Goal: Task Accomplishment & Management: Complete application form

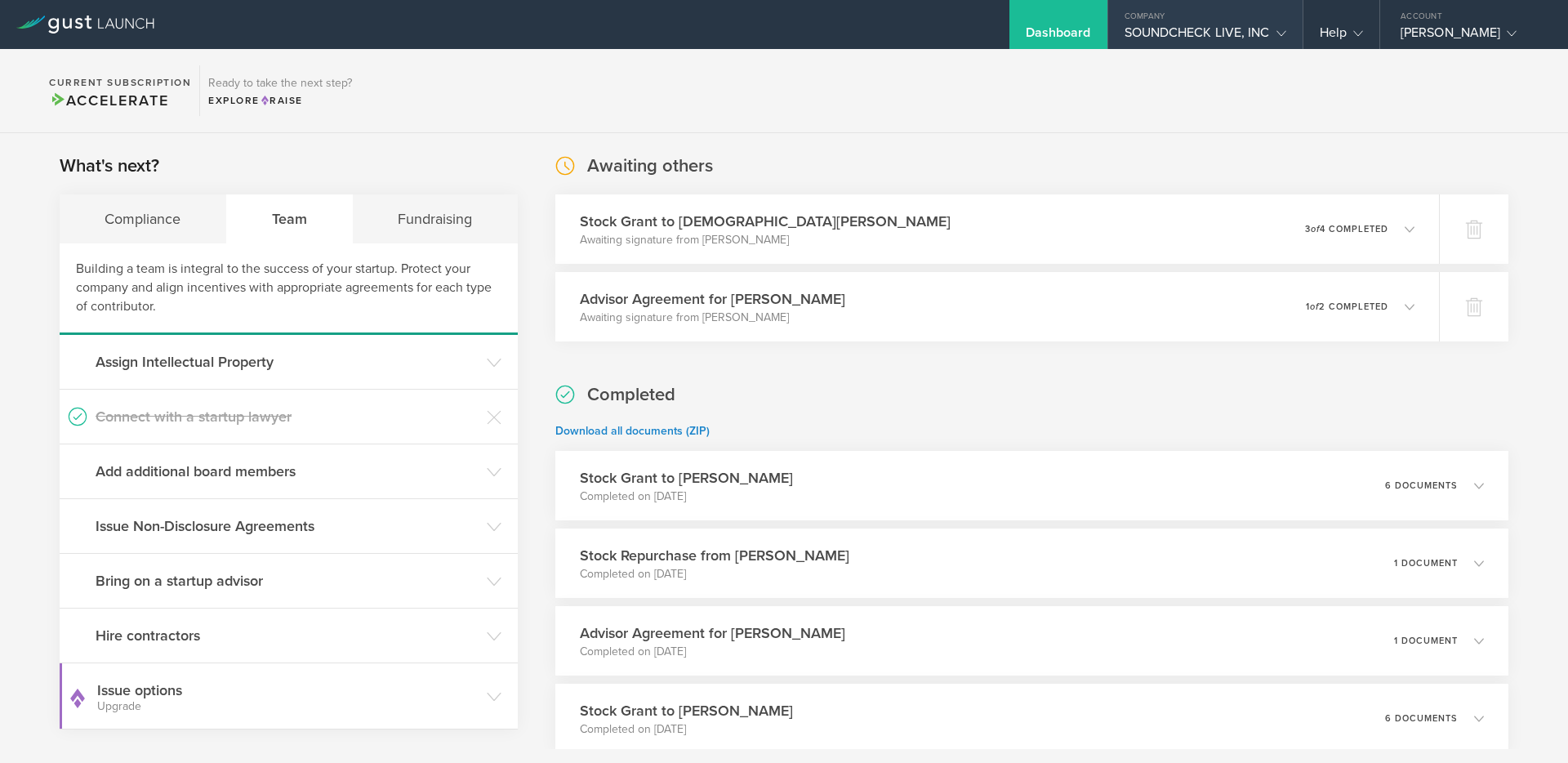
click at [1151, 40] on div "SOUNDCHECK LIVE, INC" at bounding box center [1205, 36] width 161 height 24
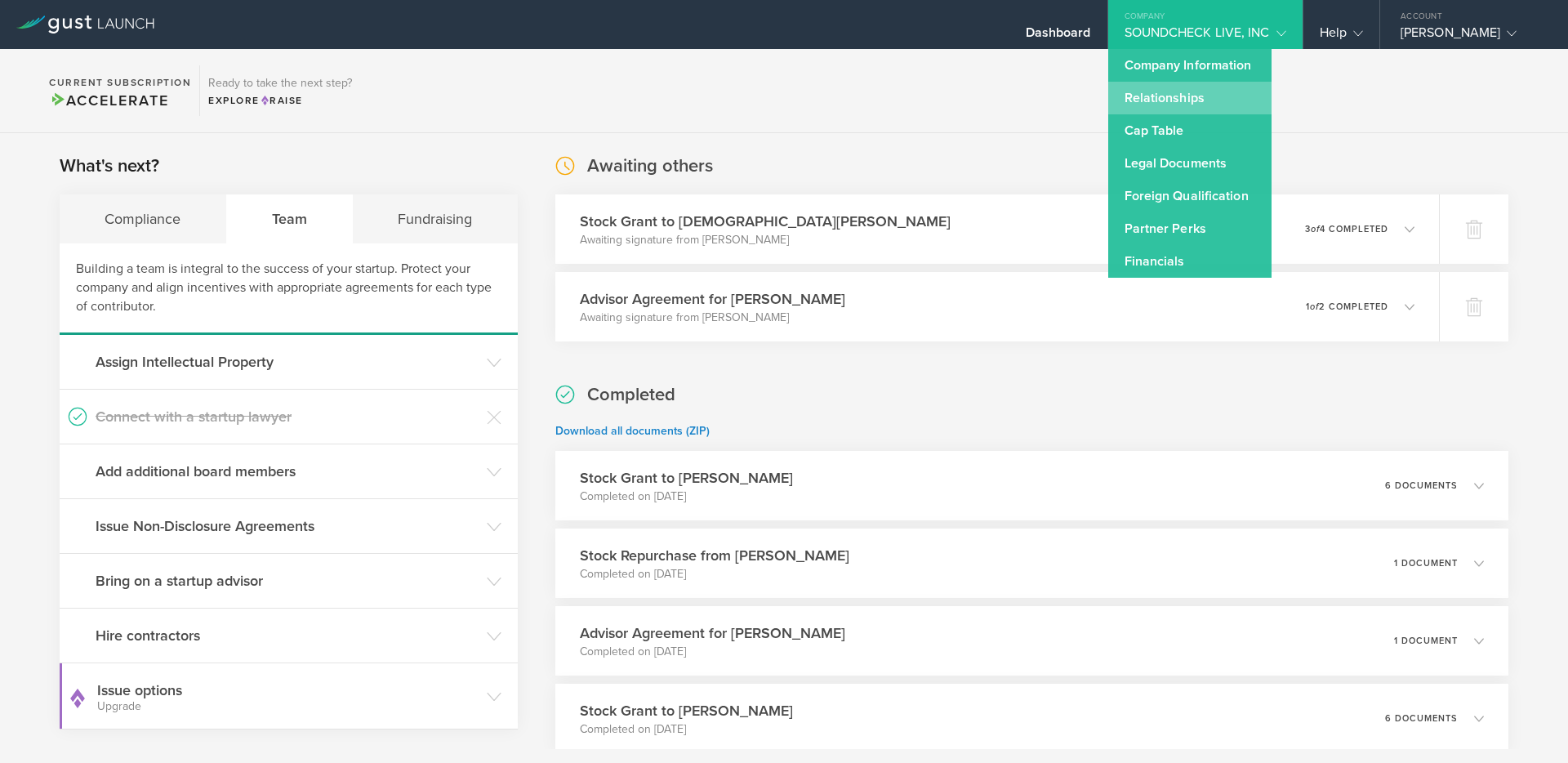
click at [1148, 94] on link "Relationships" at bounding box center [1189, 98] width 163 height 33
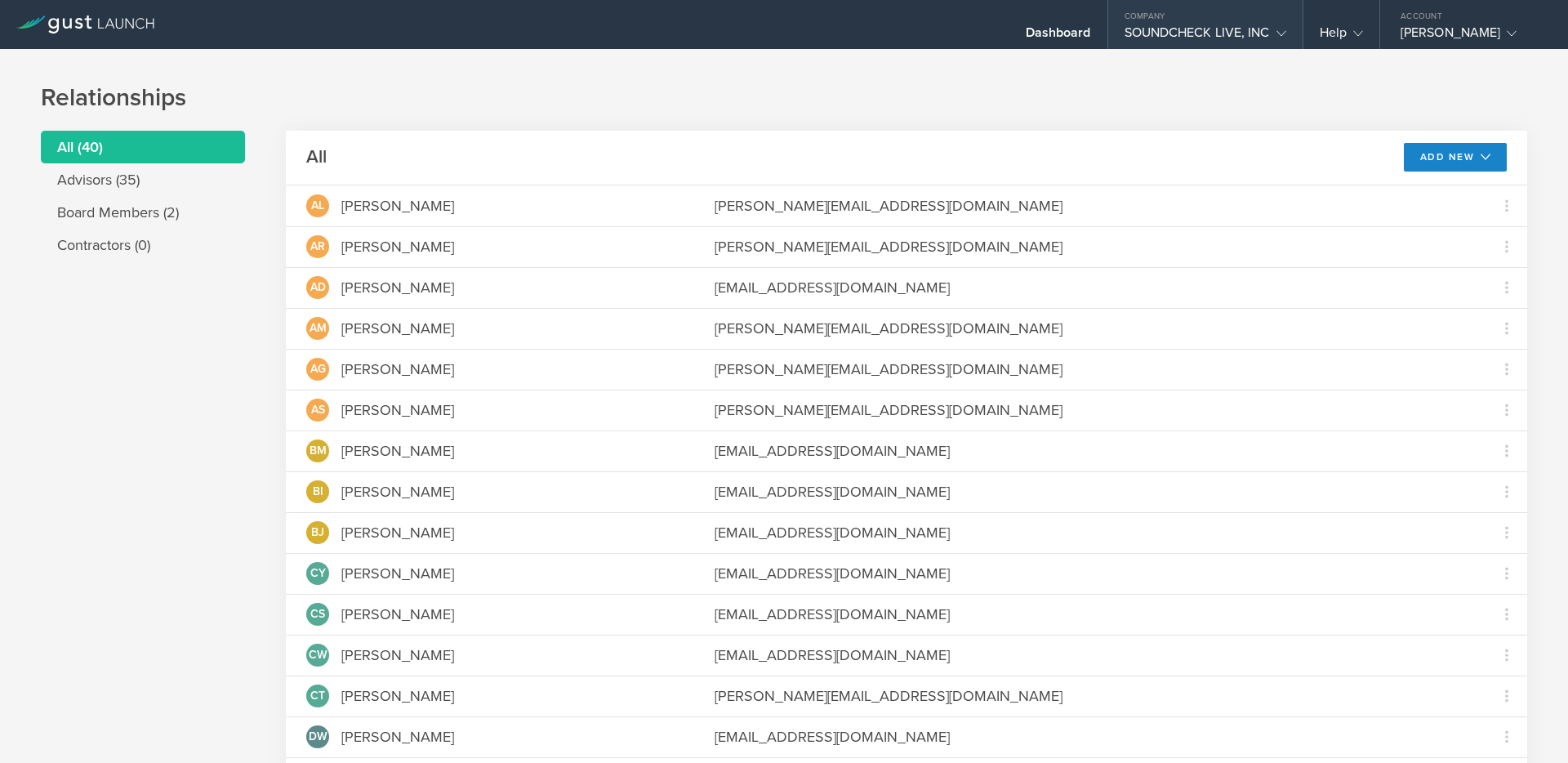
click at [1218, 28] on div "SOUNDCHECK LIVE, INC" at bounding box center [1205, 36] width 161 height 24
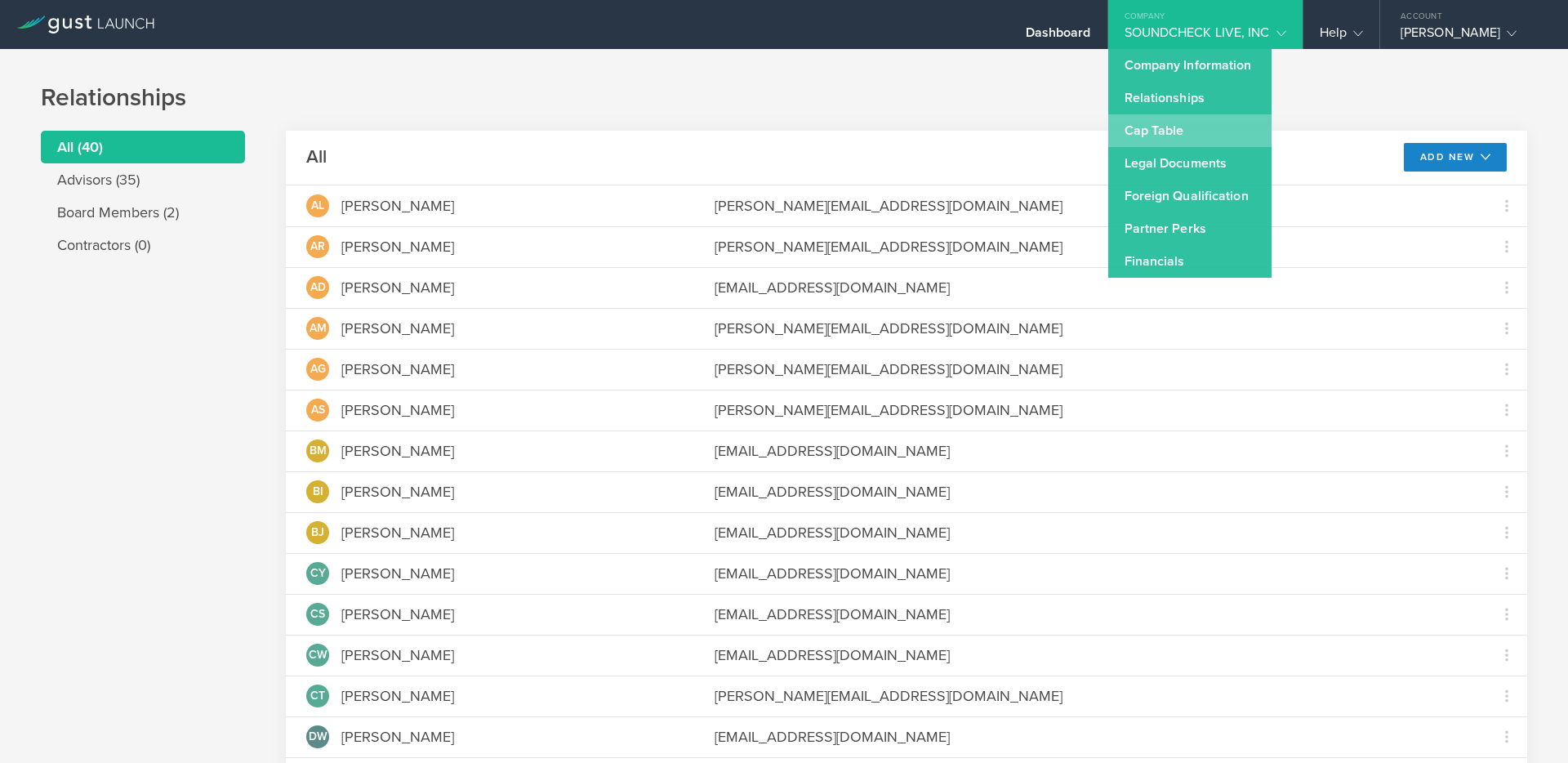
click at [1155, 134] on link "Cap Table" at bounding box center [1189, 131] width 163 height 33
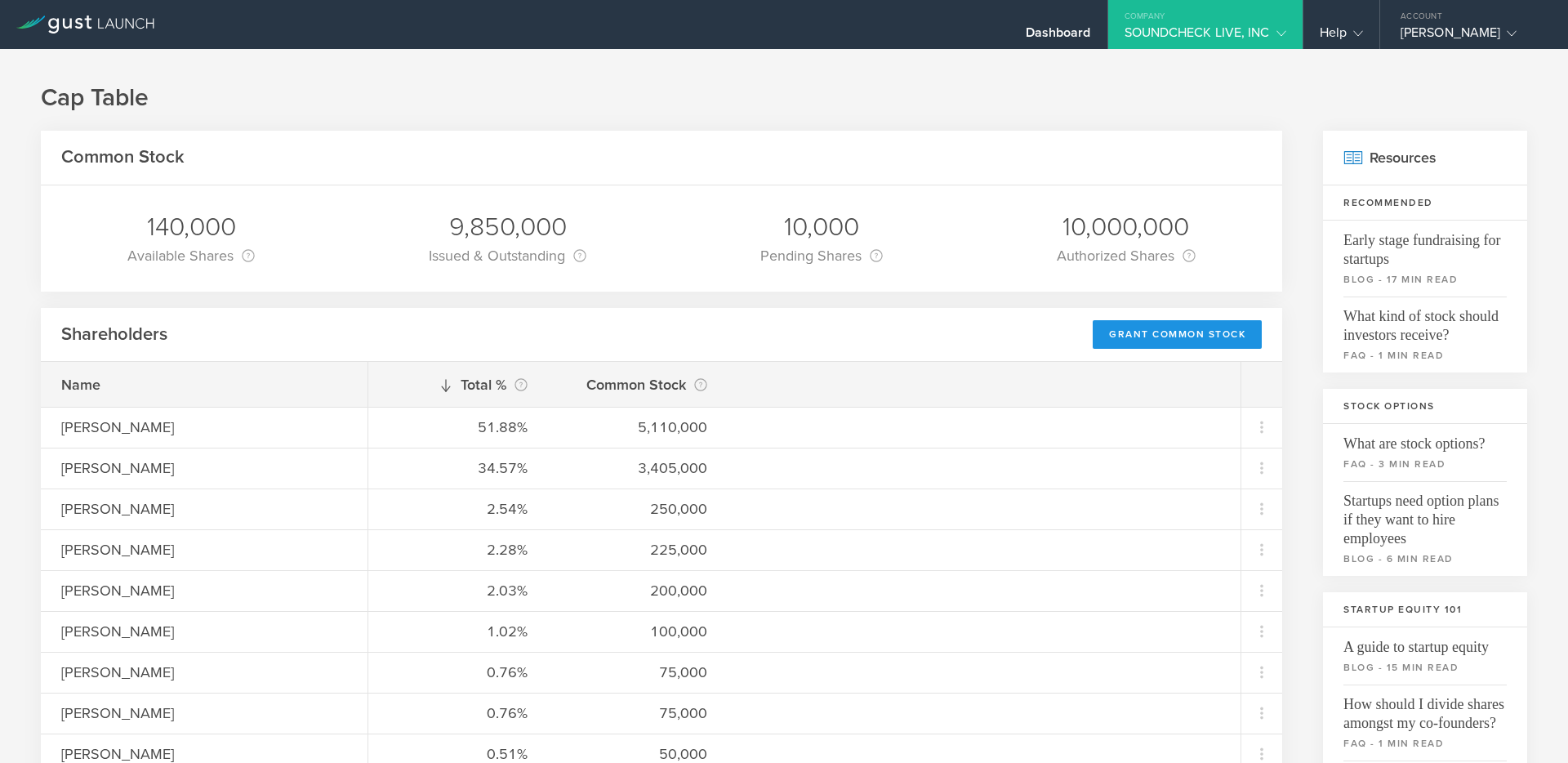
click at [1166, 346] on div "Grant Common Stock" at bounding box center [1177, 335] width 169 height 28
click at [1160, 335] on div "Grant Common Stock" at bounding box center [1177, 335] width 169 height 28
click at [1131, 330] on div "Grant Common Stock" at bounding box center [1177, 335] width 169 height 28
click at [1008, 279] on div "140,000 Available Shares This is the number of shares that the company has avai…" at bounding box center [661, 238] width 1241 height 106
click at [1144, 335] on div "Grant Common Stock" at bounding box center [1177, 335] width 169 height 28
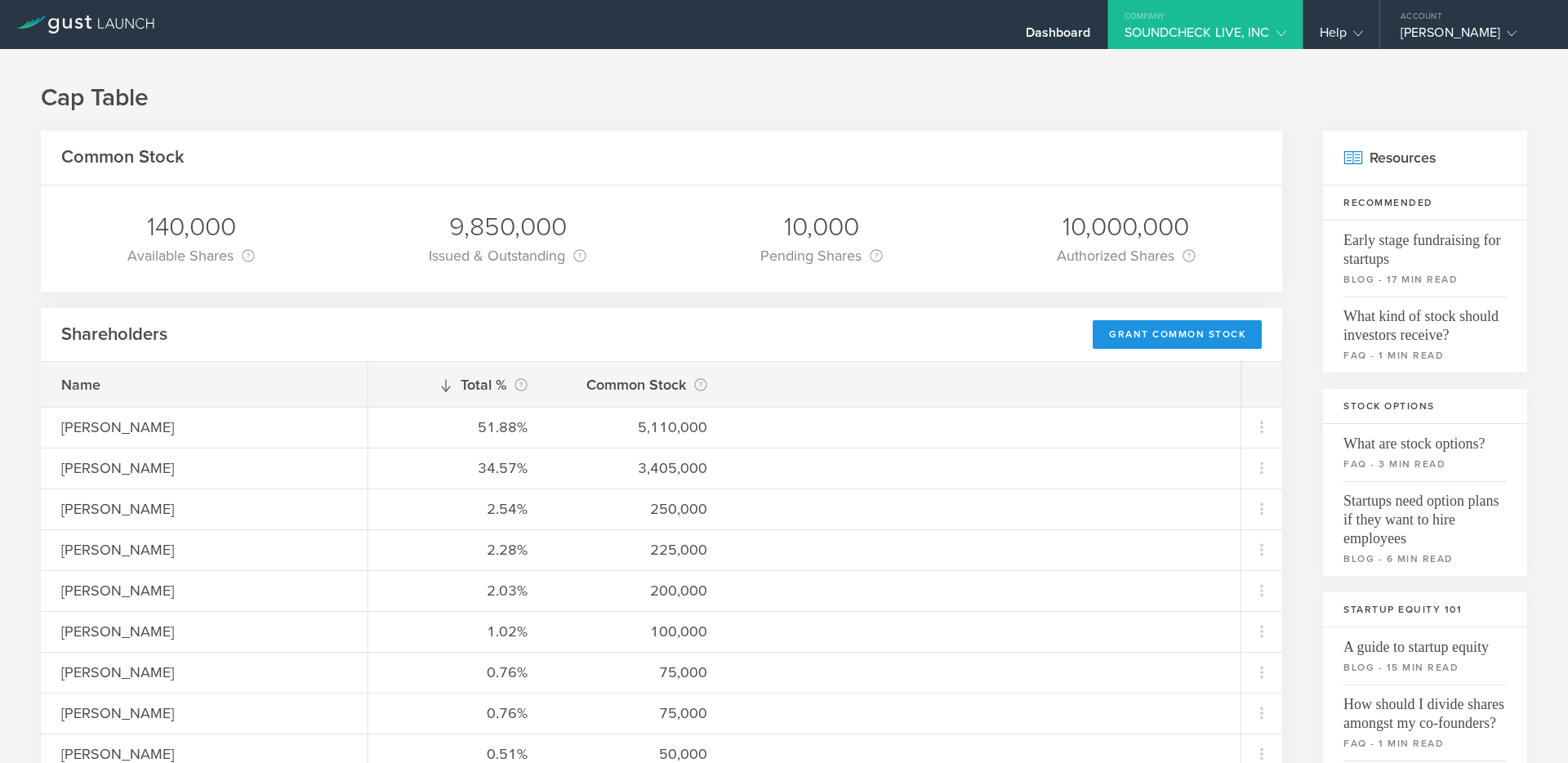
click at [1144, 335] on div "Grant Common Stock" at bounding box center [1177, 335] width 169 height 28
click at [1148, 33] on div "SOUNDCHECK LIVE, INC" at bounding box center [1205, 36] width 161 height 24
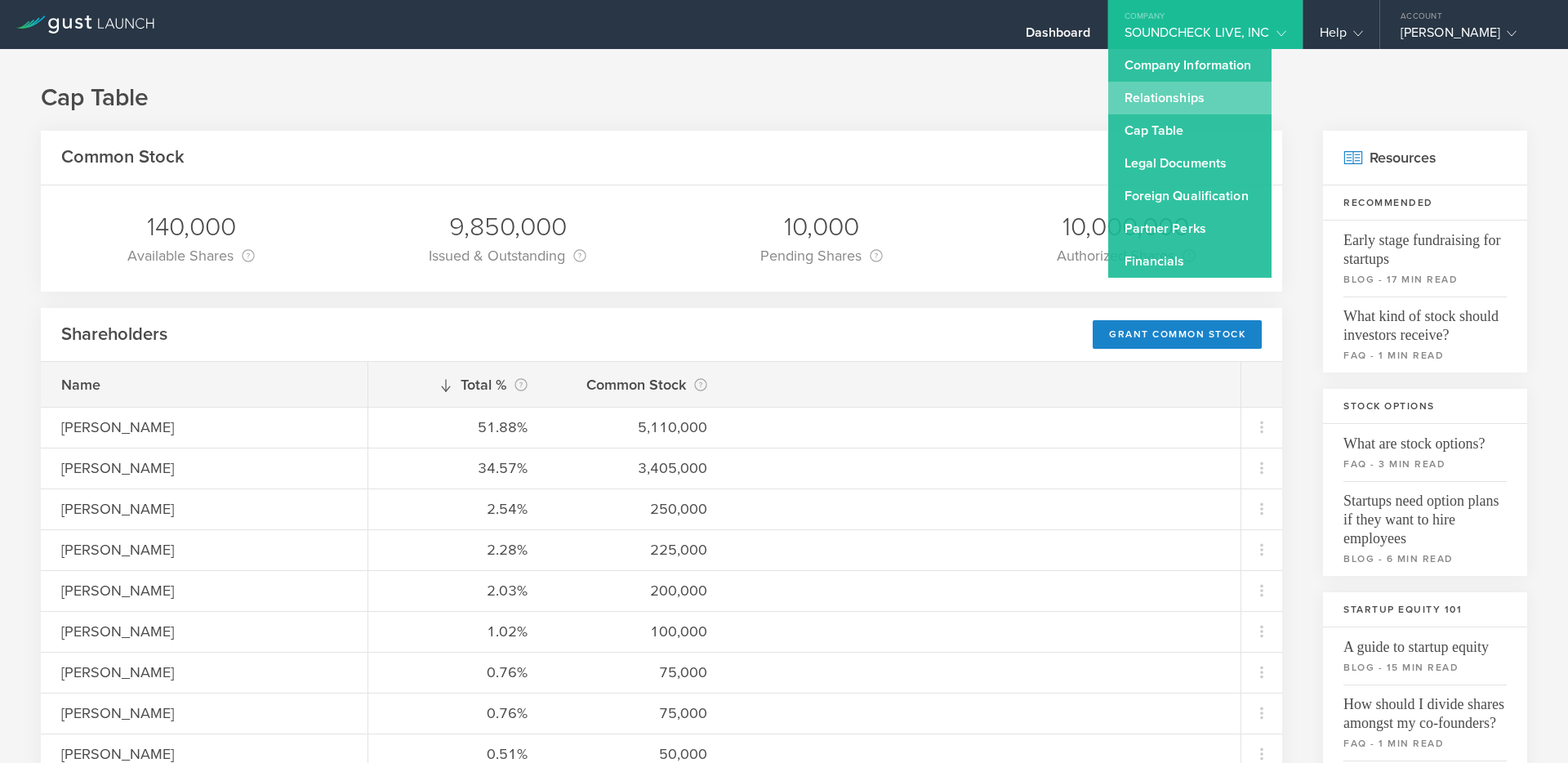
click at [1155, 85] on link "Relationships" at bounding box center [1189, 98] width 163 height 33
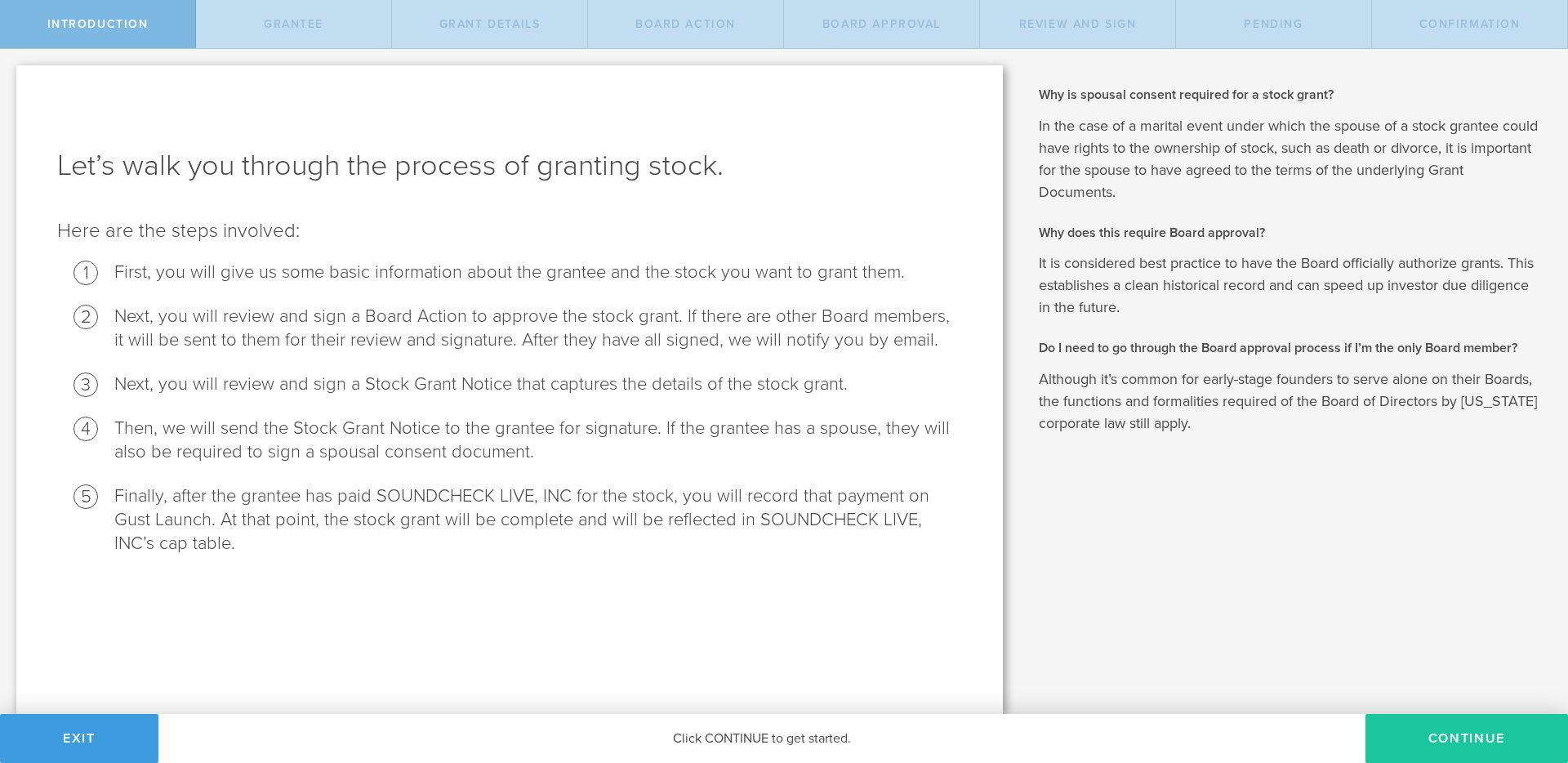
click at [1440, 725] on button "Continue" at bounding box center [1467, 738] width 202 height 49
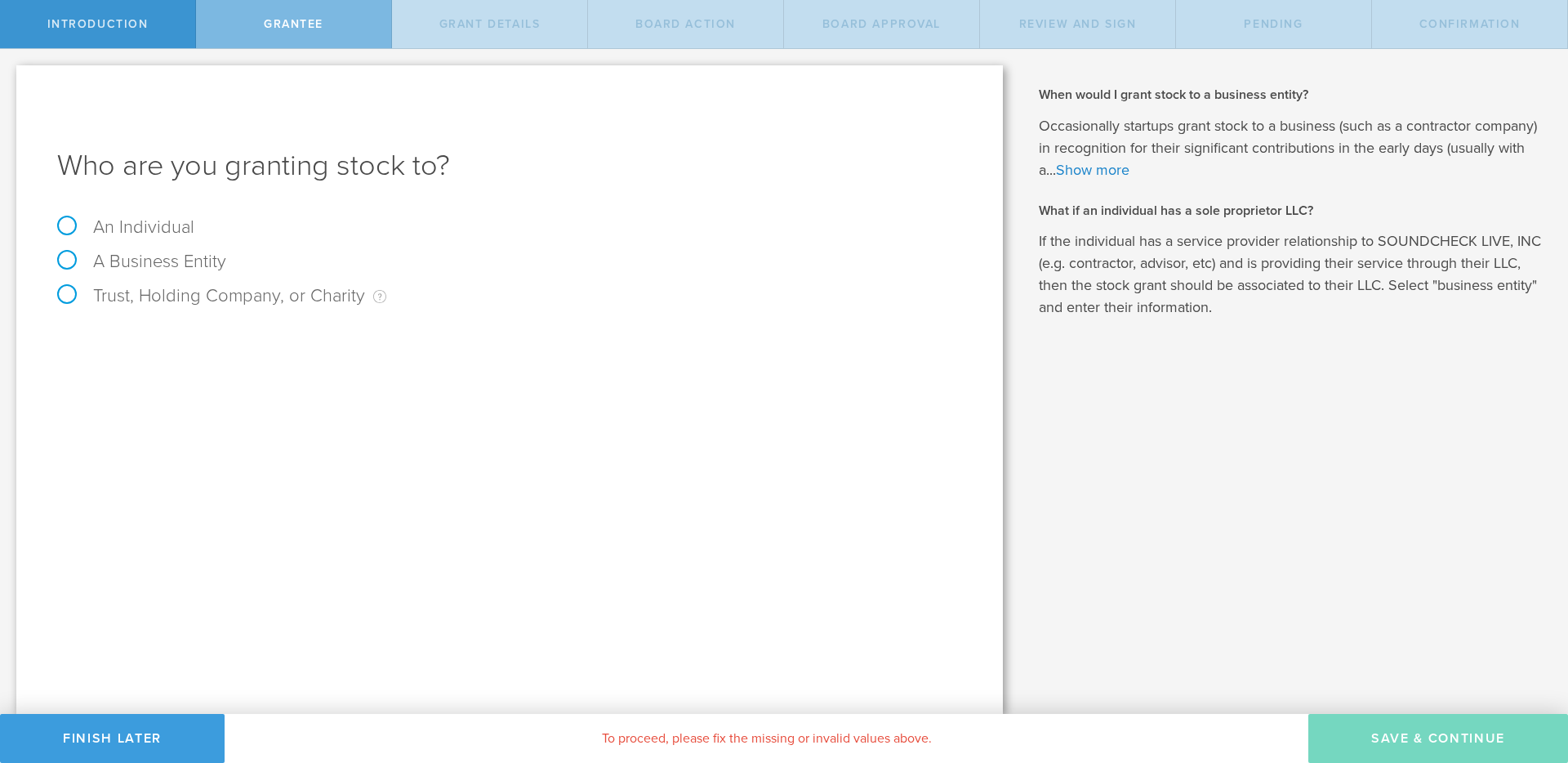
click at [156, 223] on label "An Individual" at bounding box center [125, 227] width 137 height 21
click at [11, 75] on input "An Individual" at bounding box center [5, 62] width 11 height 26
radio input "true"
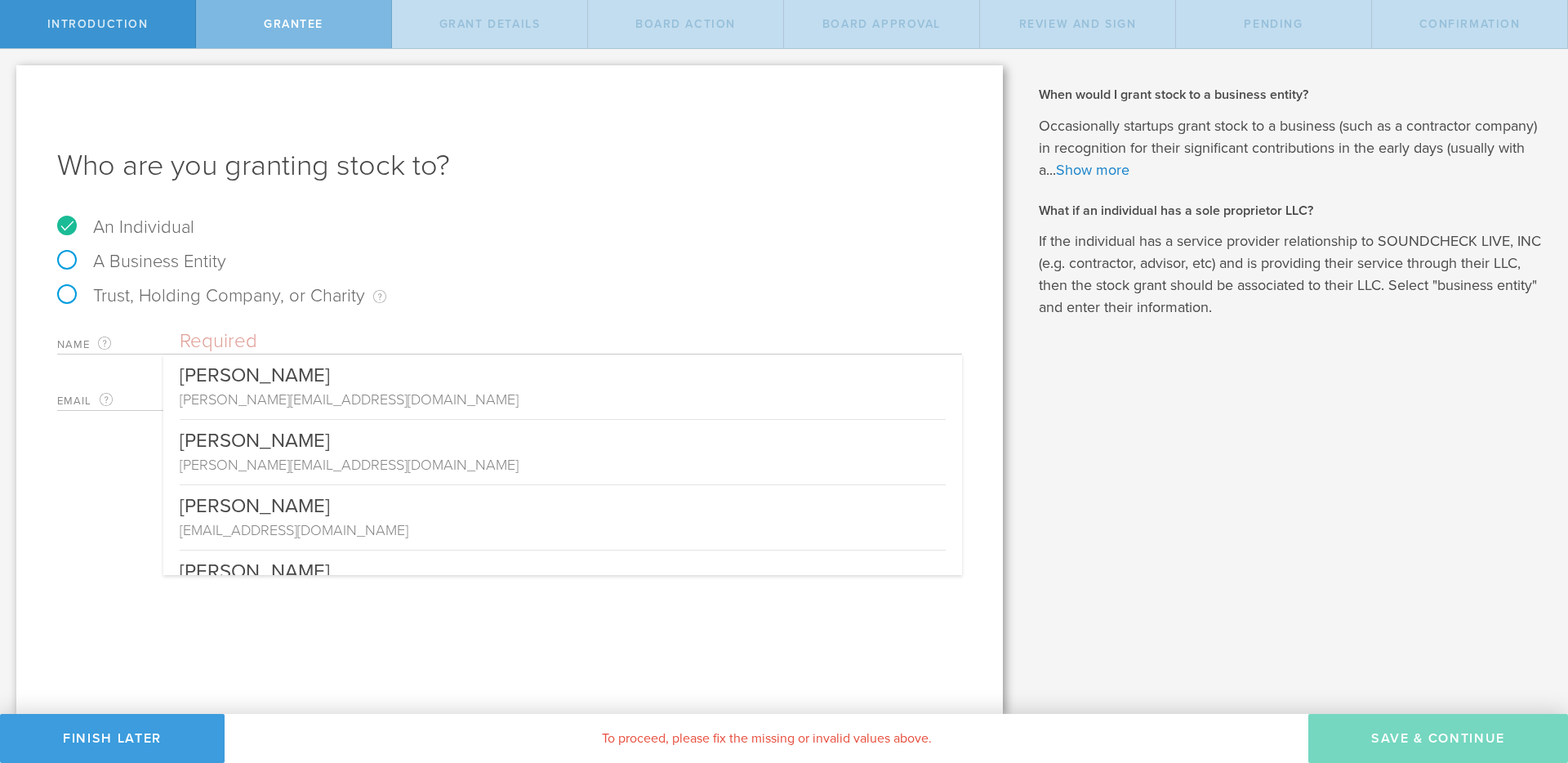
click at [235, 337] on input "text" at bounding box center [570, 341] width 782 height 24
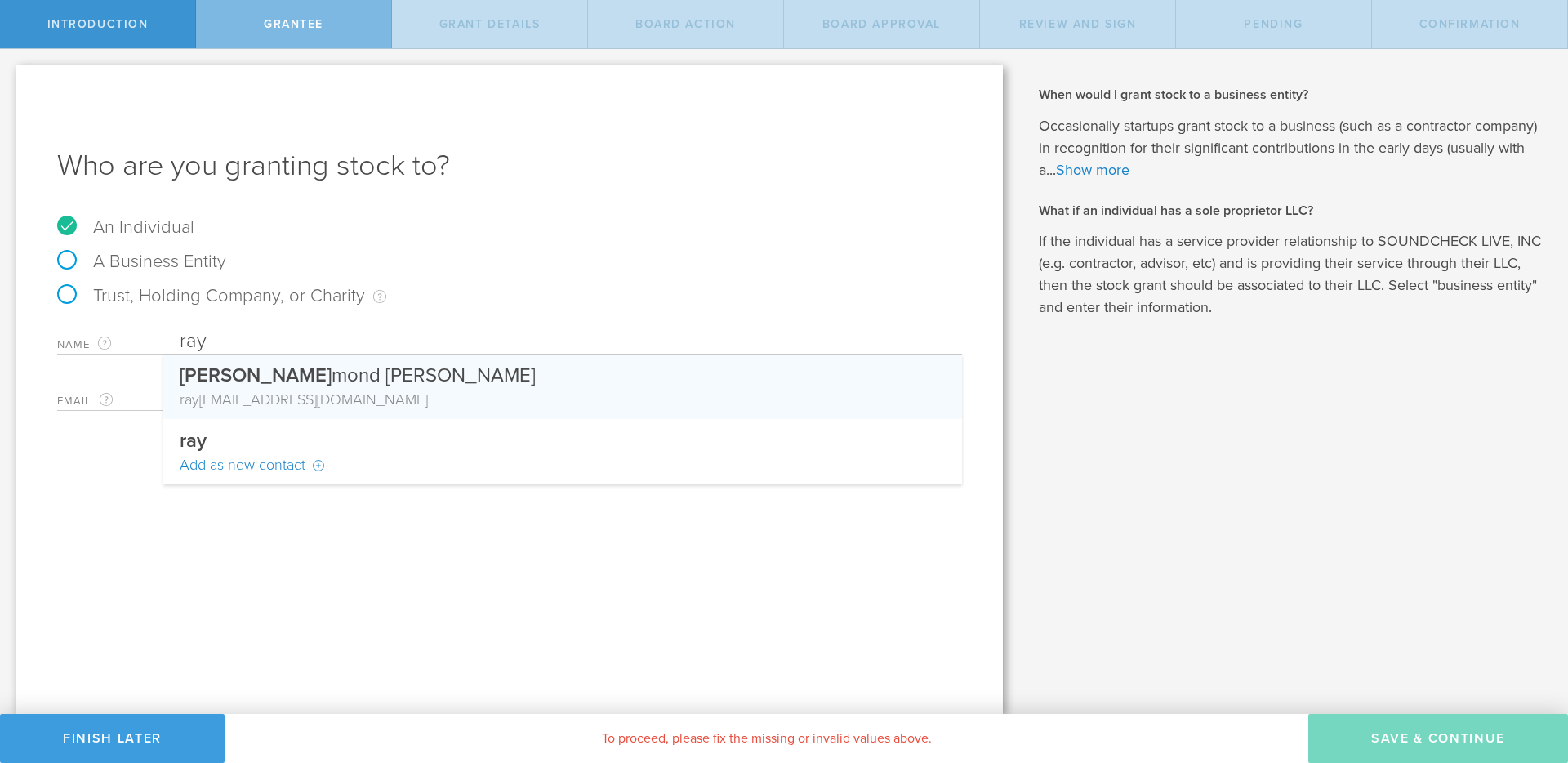
click at [485, 376] on div "Ray mond Shideler" at bounding box center [563, 371] width 766 height 34
type input "[PERSON_NAME]"
type input "[PERSON_NAME][EMAIL_ADDRESS][DOMAIN_NAME]"
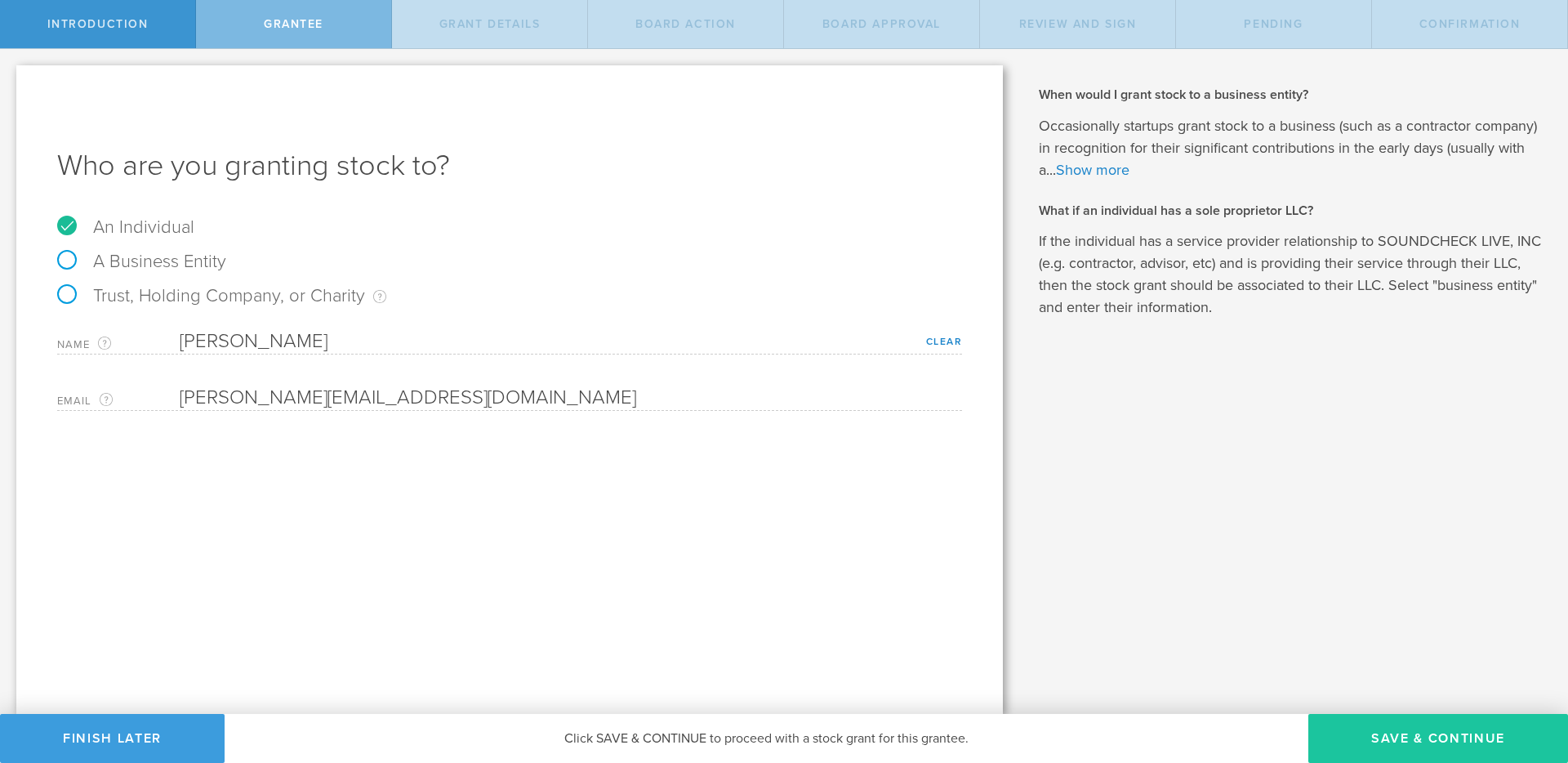
click at [1382, 730] on button "Save & Continue" at bounding box center [1438, 738] width 260 height 49
type input "48"
type input "12"
select select "none"
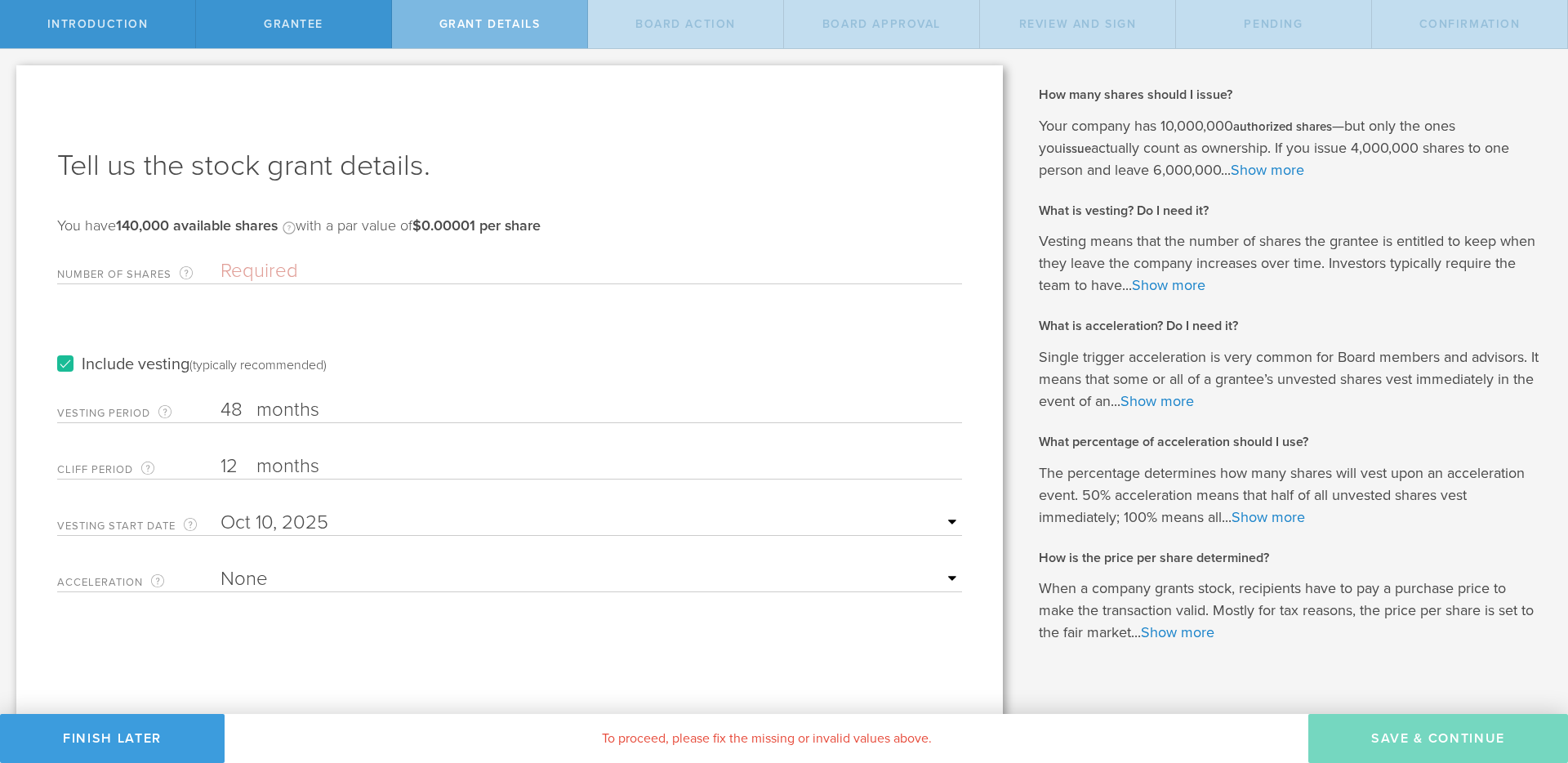
click at [328, 274] on input "Number of Shares The total amount of stock the company is granting to this reci…" at bounding box center [591, 271] width 742 height 24
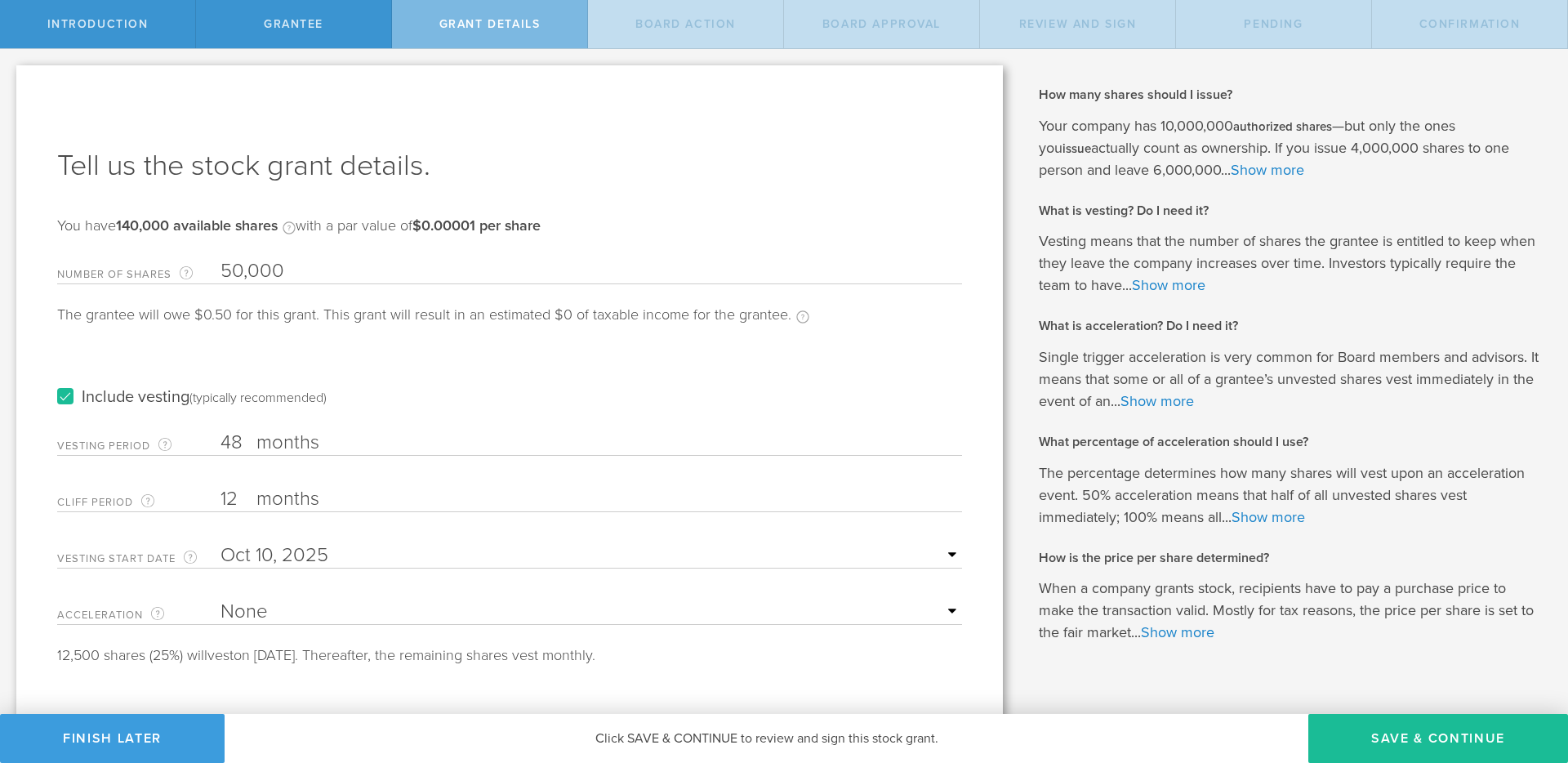
type input "50,000"
click at [358, 345] on div "Include vesting (typically recommended)" at bounding box center [509, 381] width 905 height 83
click at [268, 553] on input "text" at bounding box center [591, 555] width 742 height 24
click at [455, 530] on form "Number of Shares The total amount of stock the company is granting to this reci…" at bounding box center [509, 457] width 905 height 412
click at [1382, 728] on button "Save & Continue" at bounding box center [1438, 738] width 260 height 49
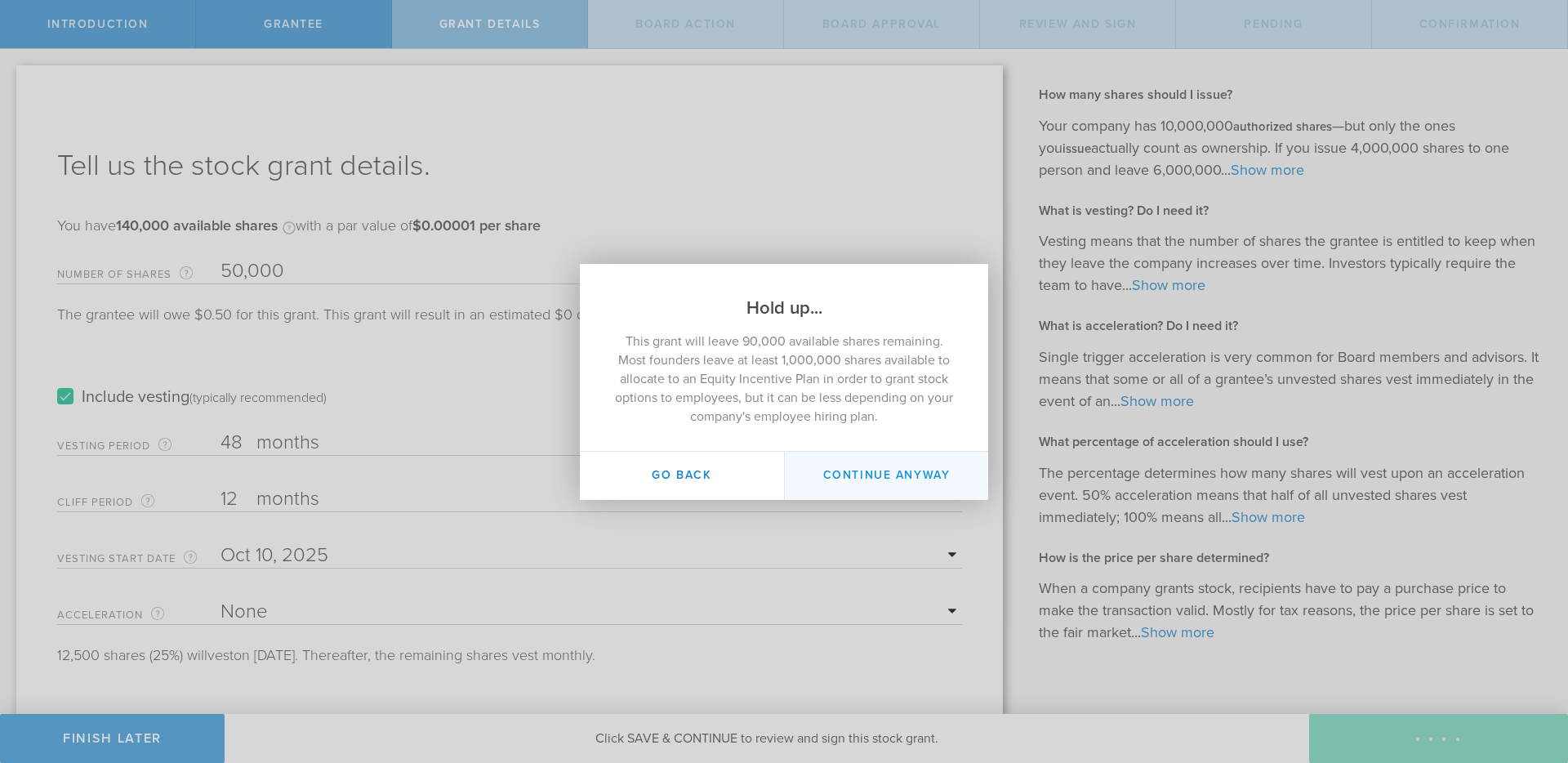
click at [857, 474] on button "Continue Anyway" at bounding box center [886, 476] width 204 height 49
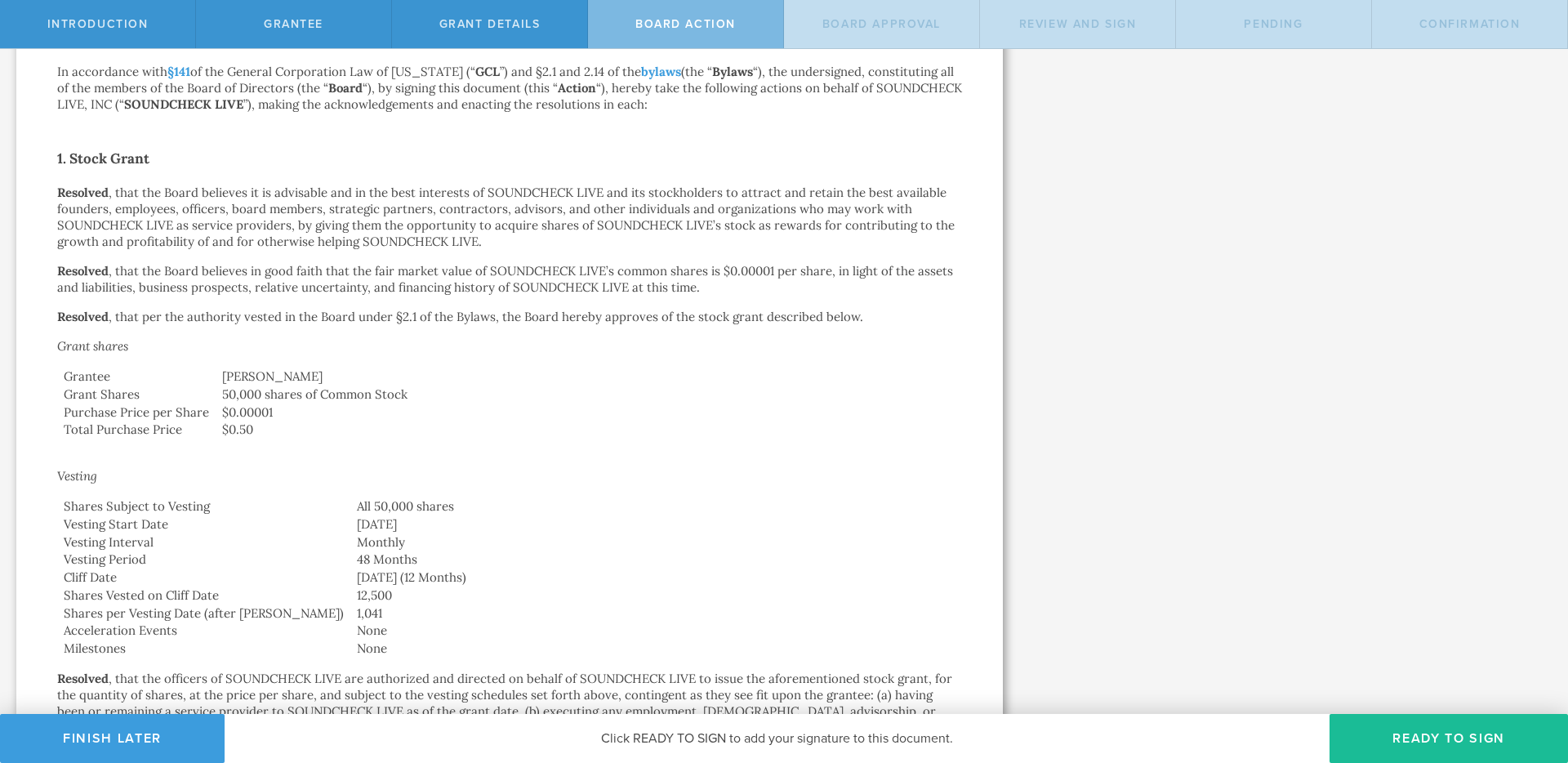
scroll to position [253, 0]
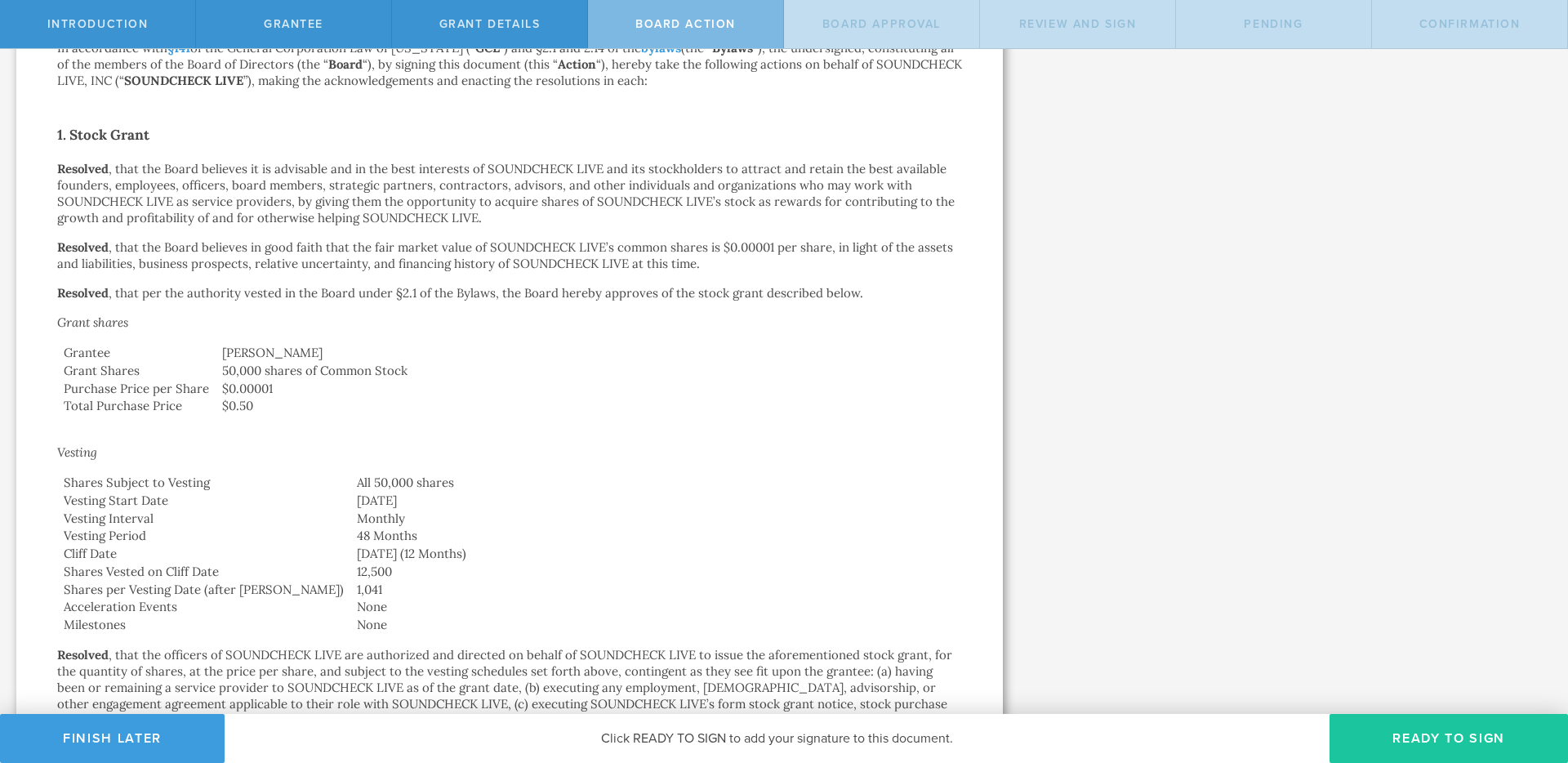
click at [1361, 736] on button "Ready to Sign" at bounding box center [1448, 738] width 238 height 49
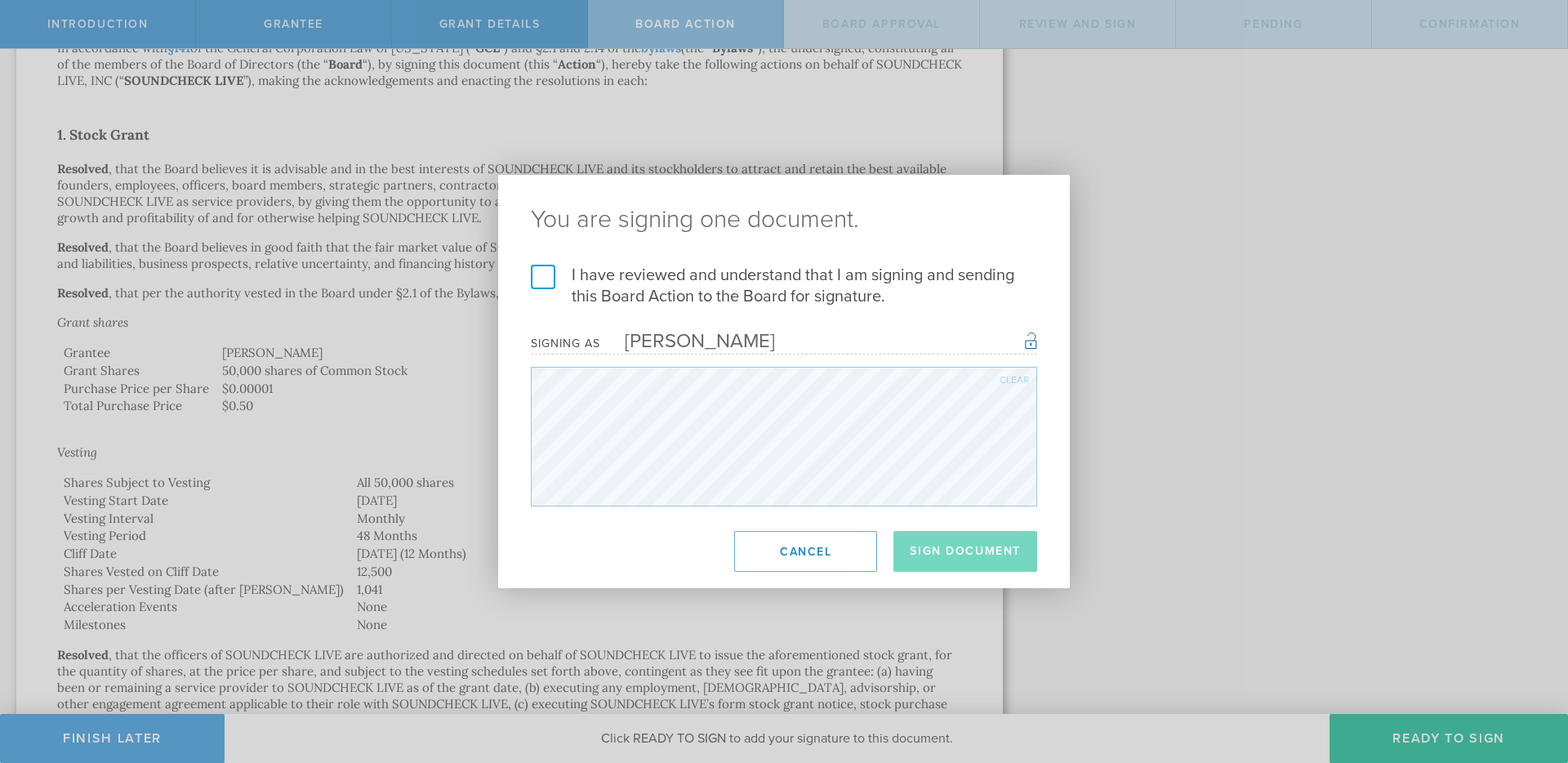
click at [725, 303] on label "I have reviewed and understand that I am signing and sending this Board Action …" at bounding box center [784, 285] width 506 height 43
click at [0, 0] on input "I have reviewed and understand that I am signing and sending this Board Action …" at bounding box center [0, 0] width 0 height 0
click at [939, 550] on button "Sign Document" at bounding box center [965, 551] width 144 height 41
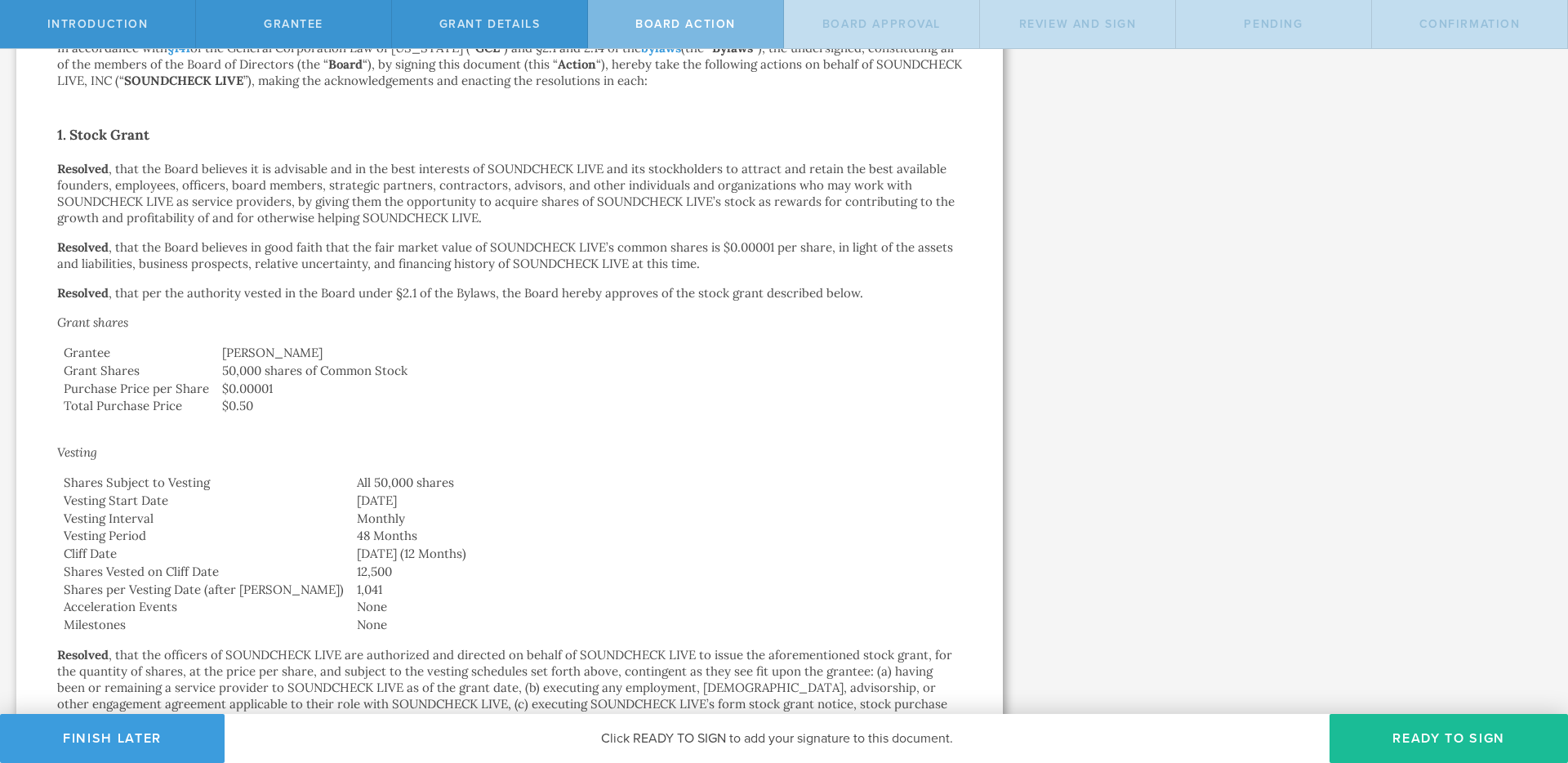
scroll to position [0, 0]
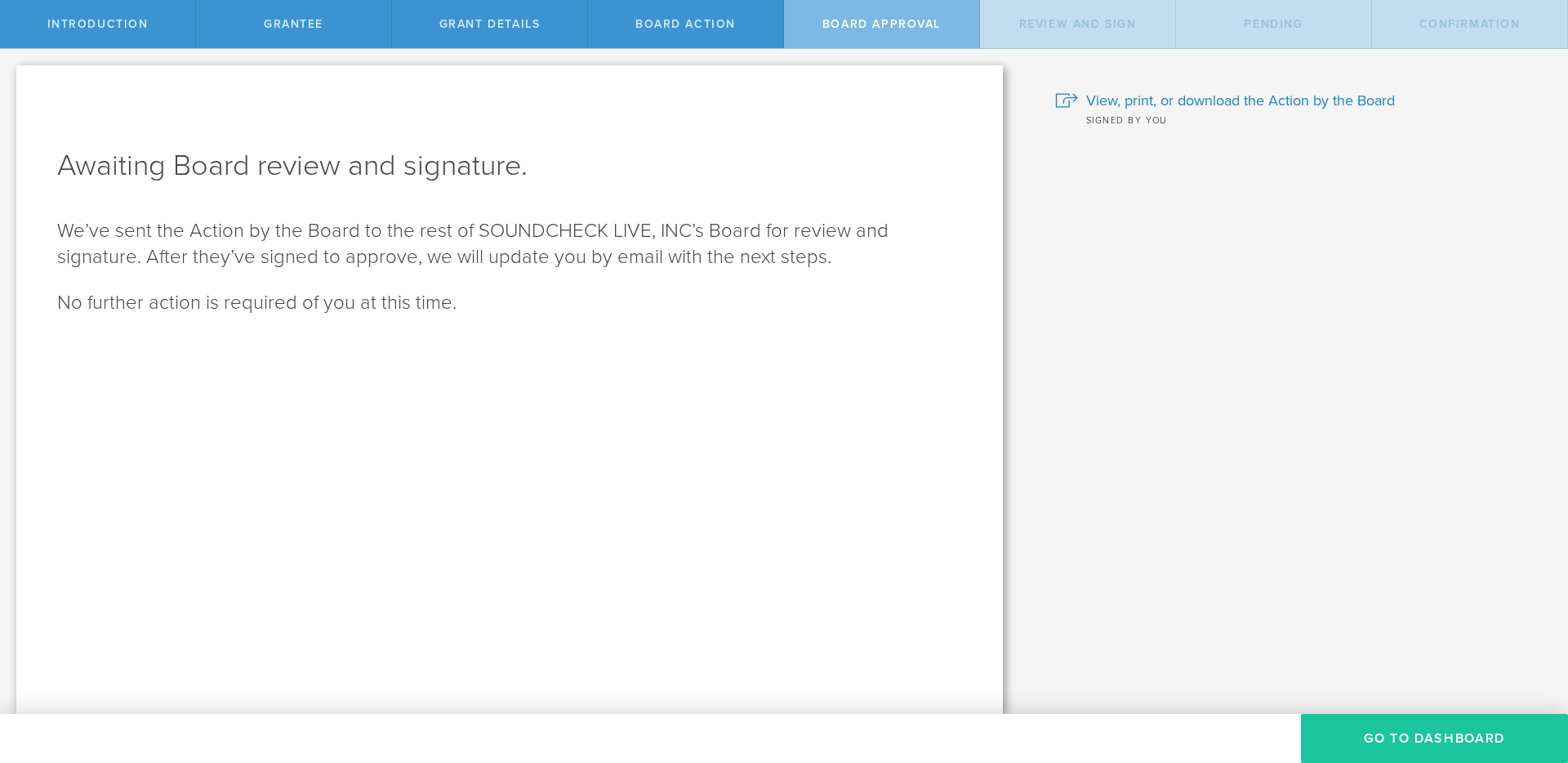
click at [1376, 723] on button "Go To Dashboard" at bounding box center [1434, 738] width 267 height 49
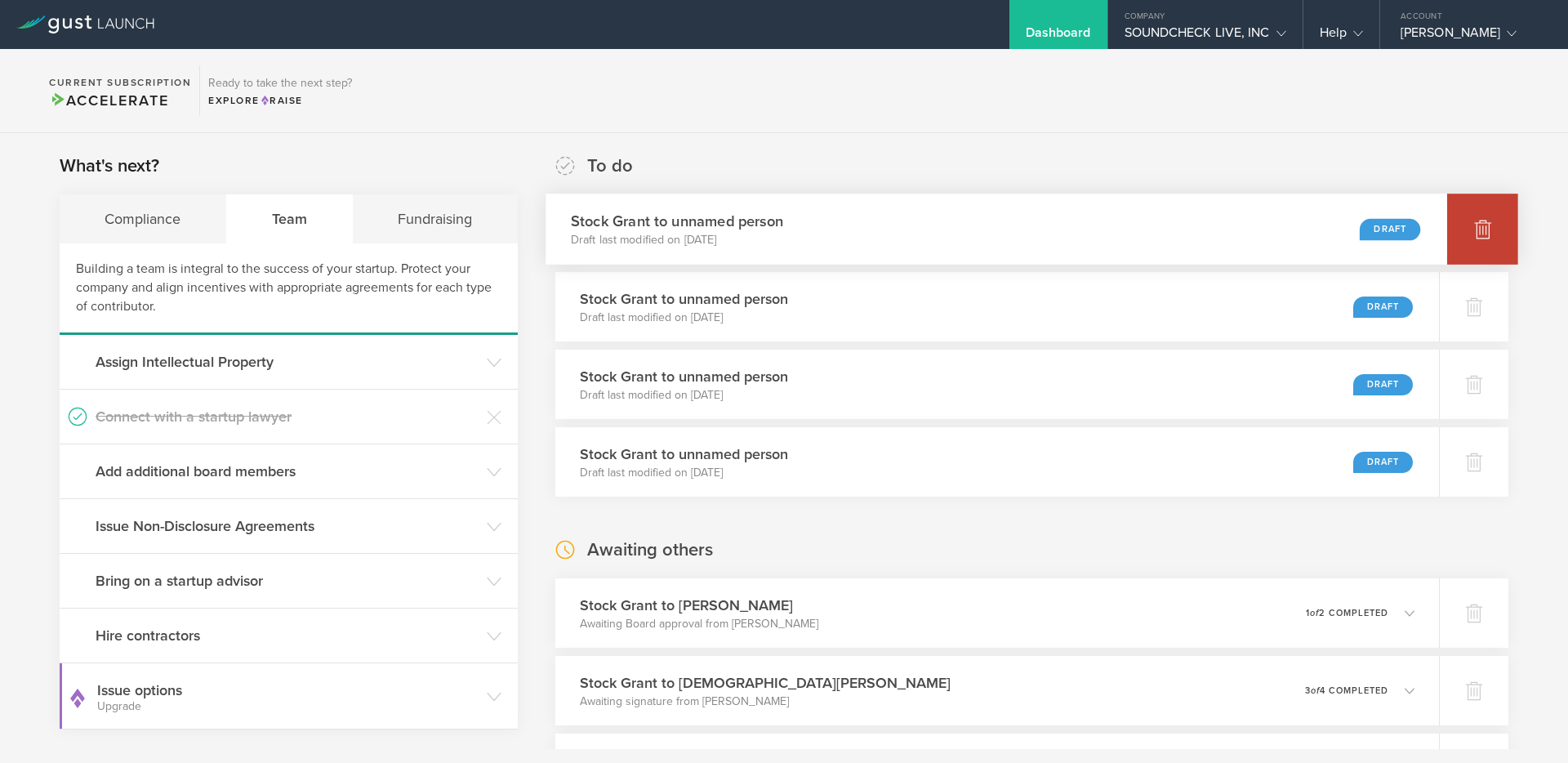
click at [1463, 227] on div at bounding box center [1482, 228] width 71 height 71
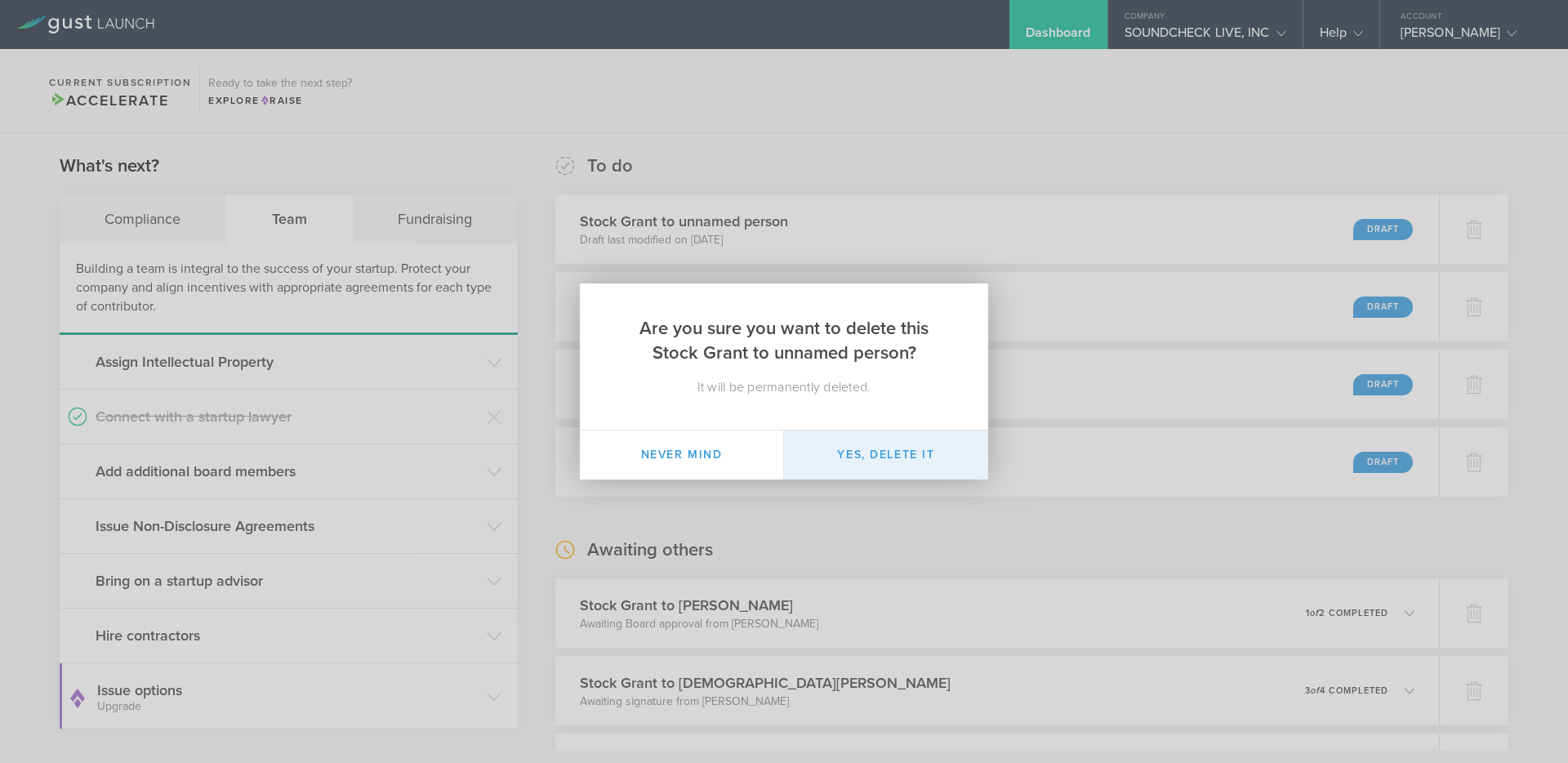
click at [881, 462] on button "Yes, delete it" at bounding box center [886, 455] width 204 height 49
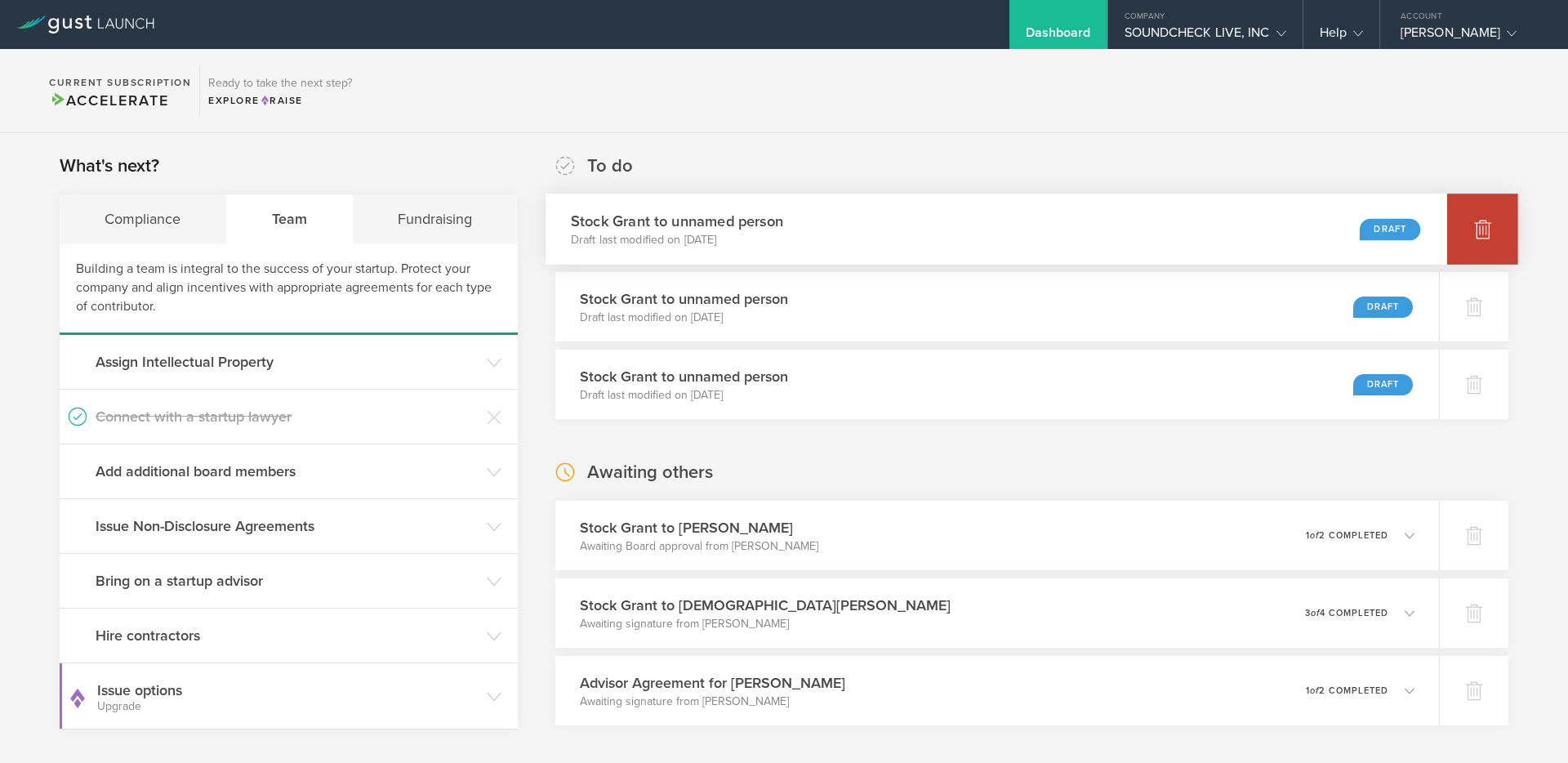
click at [1481, 226] on icon at bounding box center [1483, 230] width 18 height 16
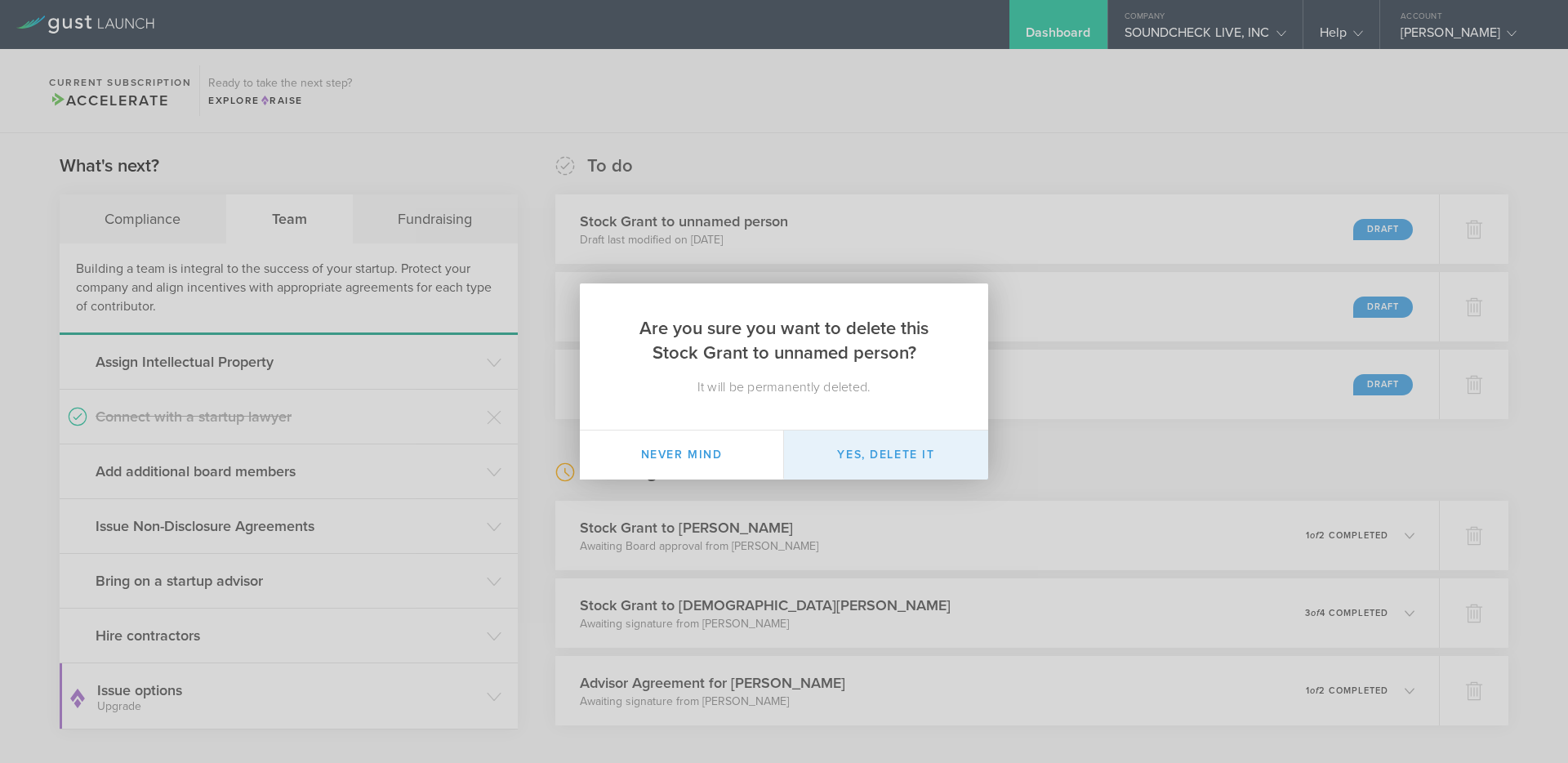
click at [904, 445] on button "Yes, delete it" at bounding box center [886, 455] width 204 height 49
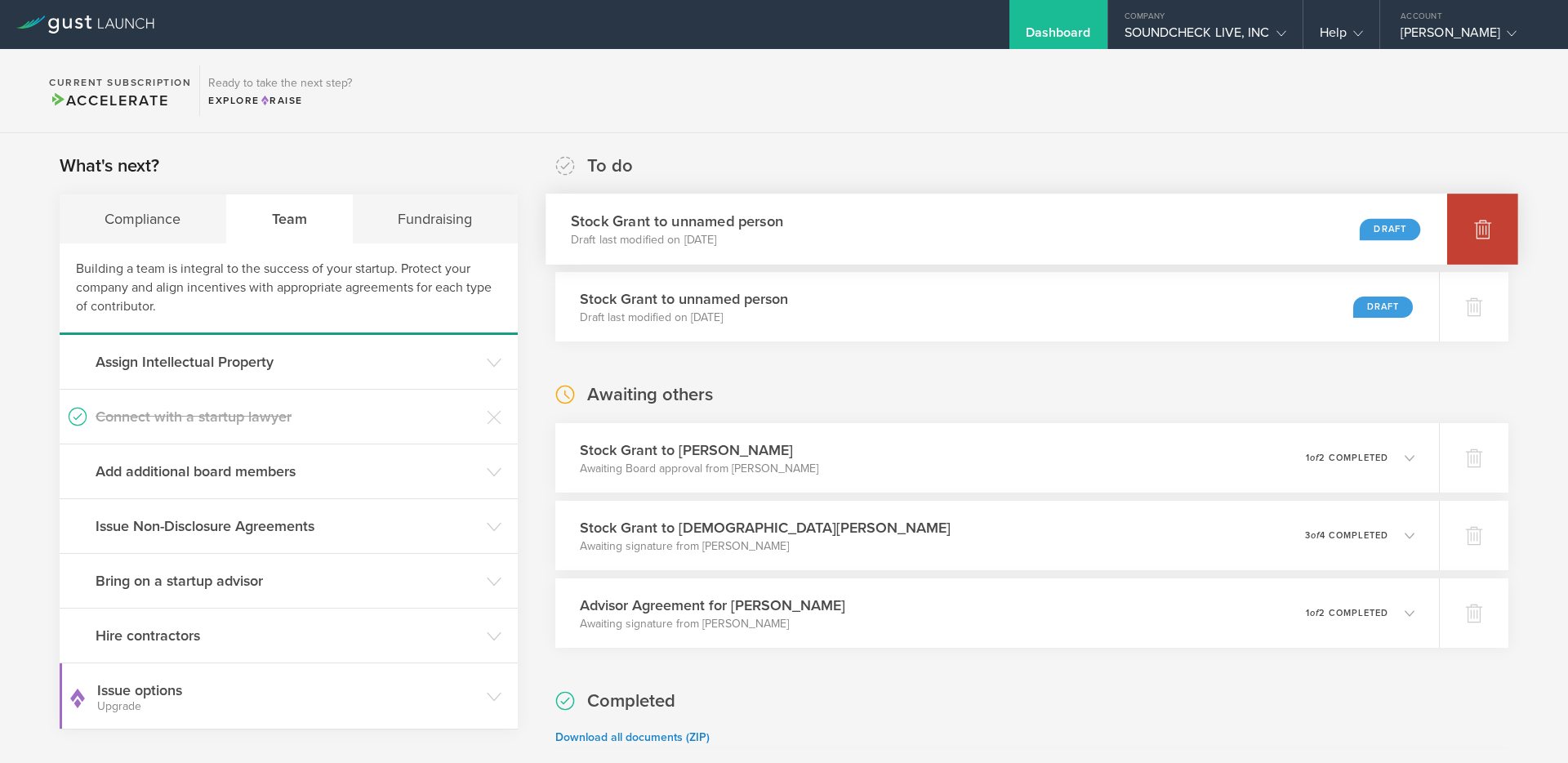
click at [1476, 228] on icon at bounding box center [1483, 228] width 19 height 19
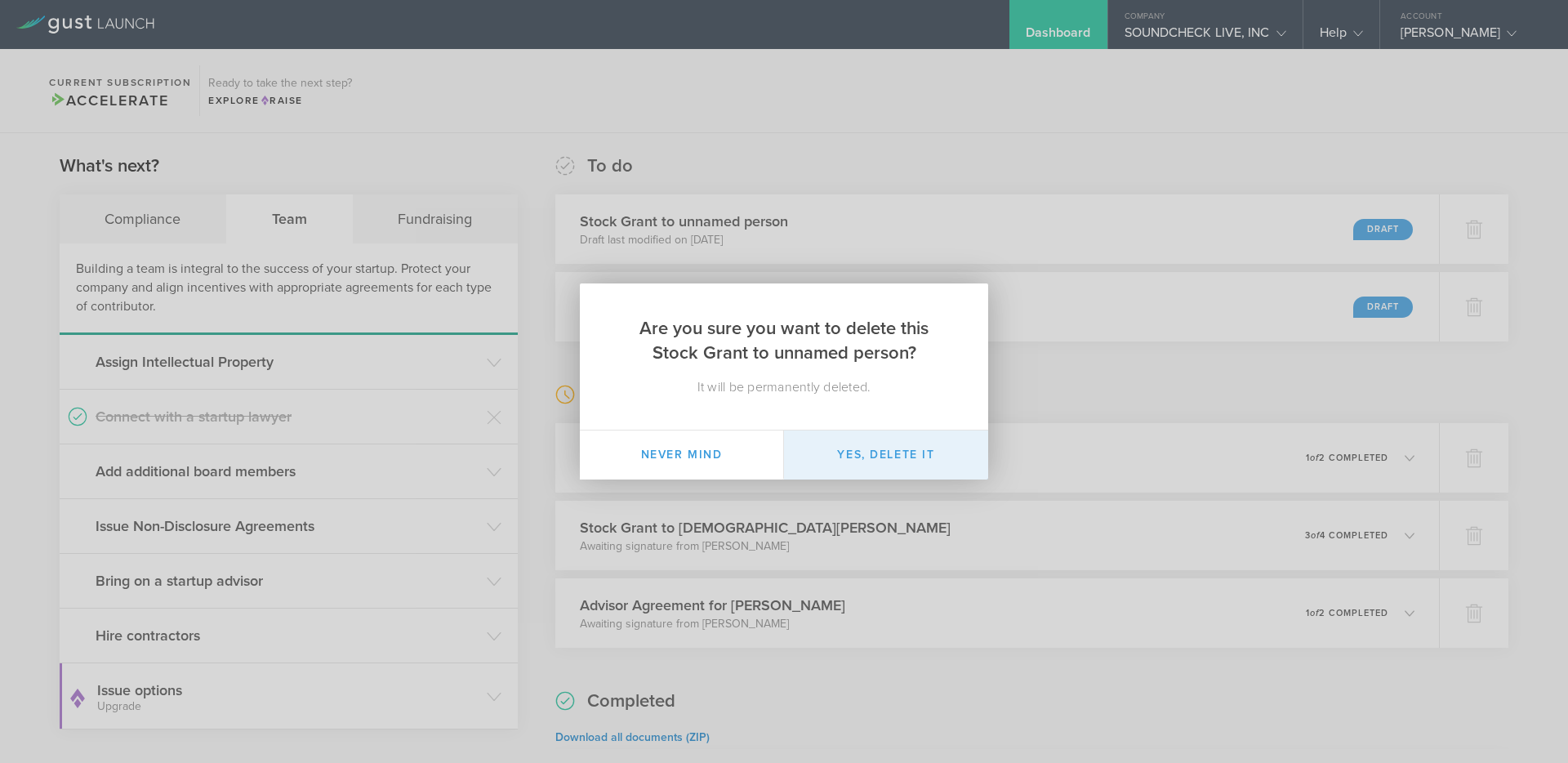
click at [931, 453] on button "Yes, delete it" at bounding box center [886, 455] width 204 height 49
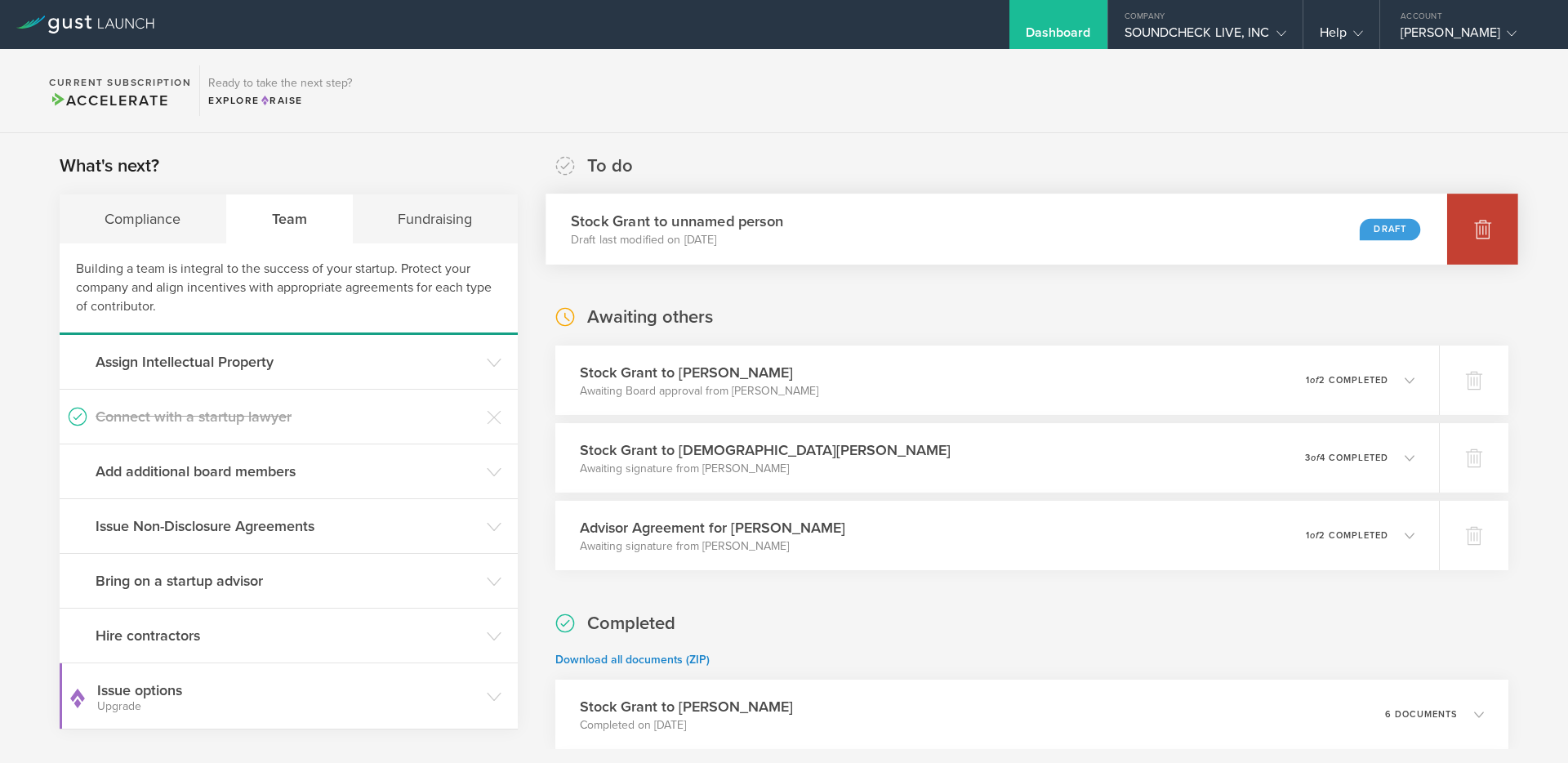
click at [1483, 217] on div at bounding box center [1482, 228] width 71 height 71
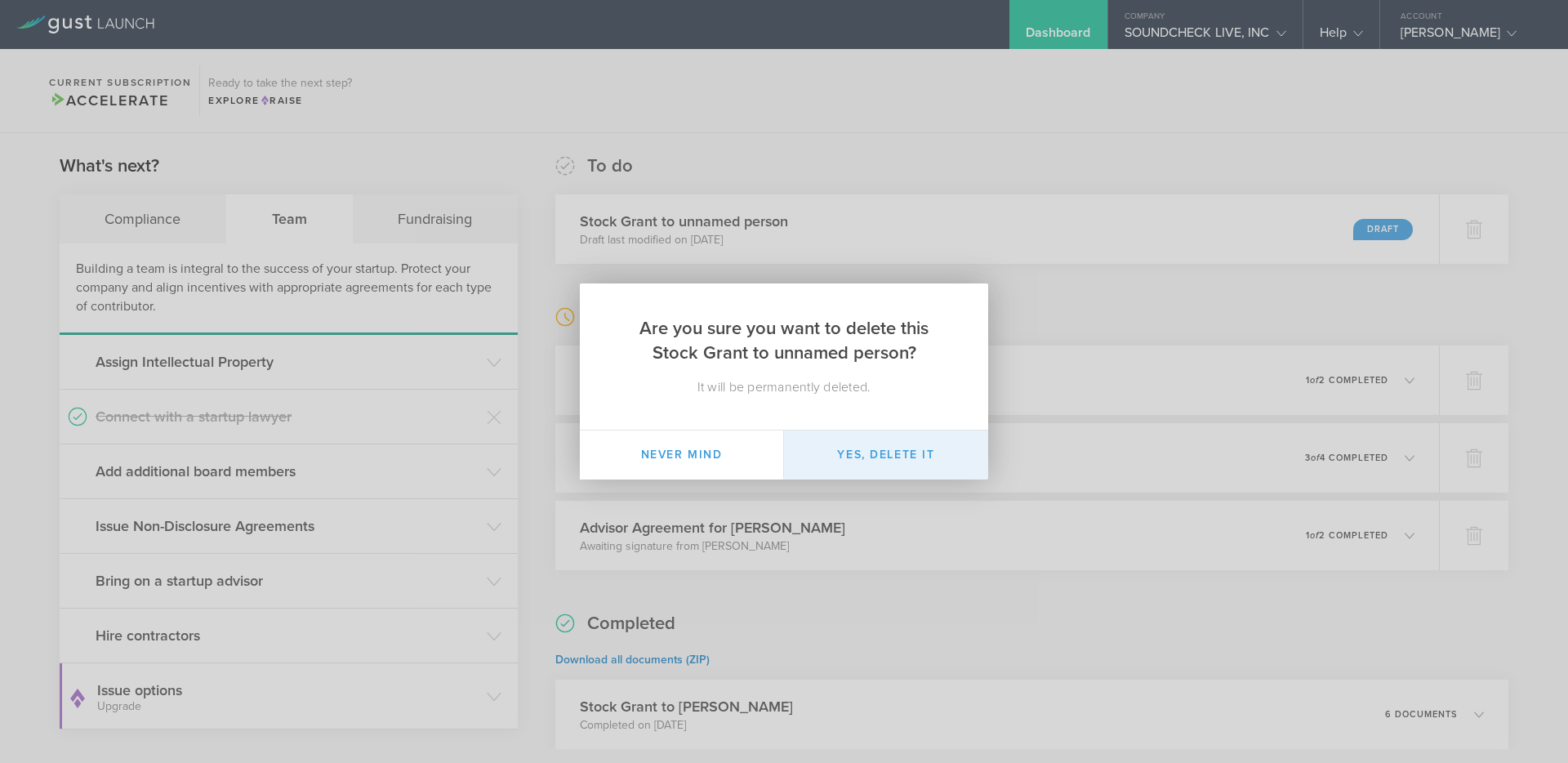
click at [928, 458] on button "Yes, delete it" at bounding box center [886, 455] width 204 height 49
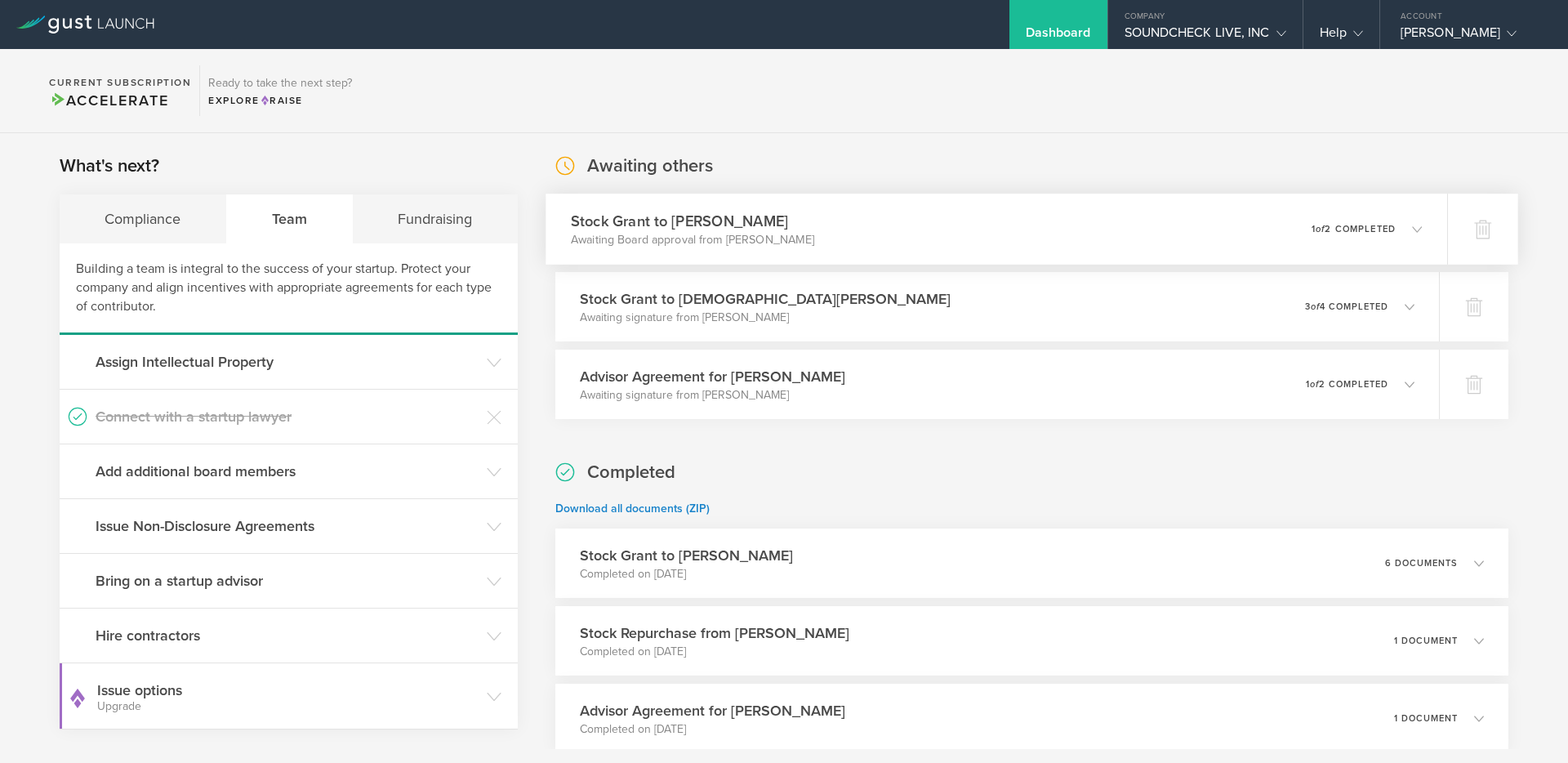
click at [715, 240] on p "Awaiting Board approval from Steven Tran" at bounding box center [692, 240] width 243 height 17
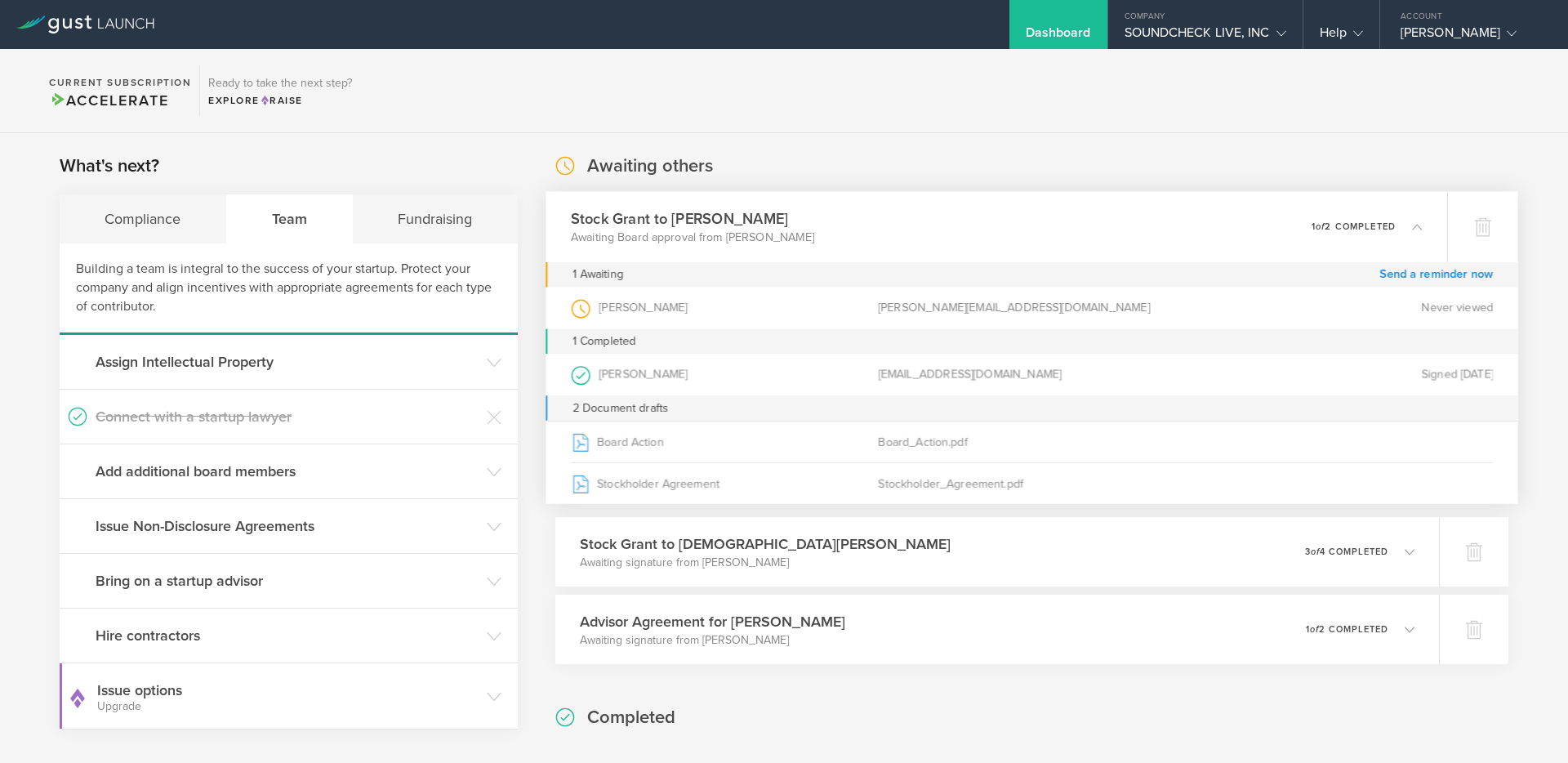
click at [777, 240] on p "Awaiting Board approval from Steven Tran" at bounding box center [692, 238] width 243 height 17
